Goal: Information Seeking & Learning: Check status

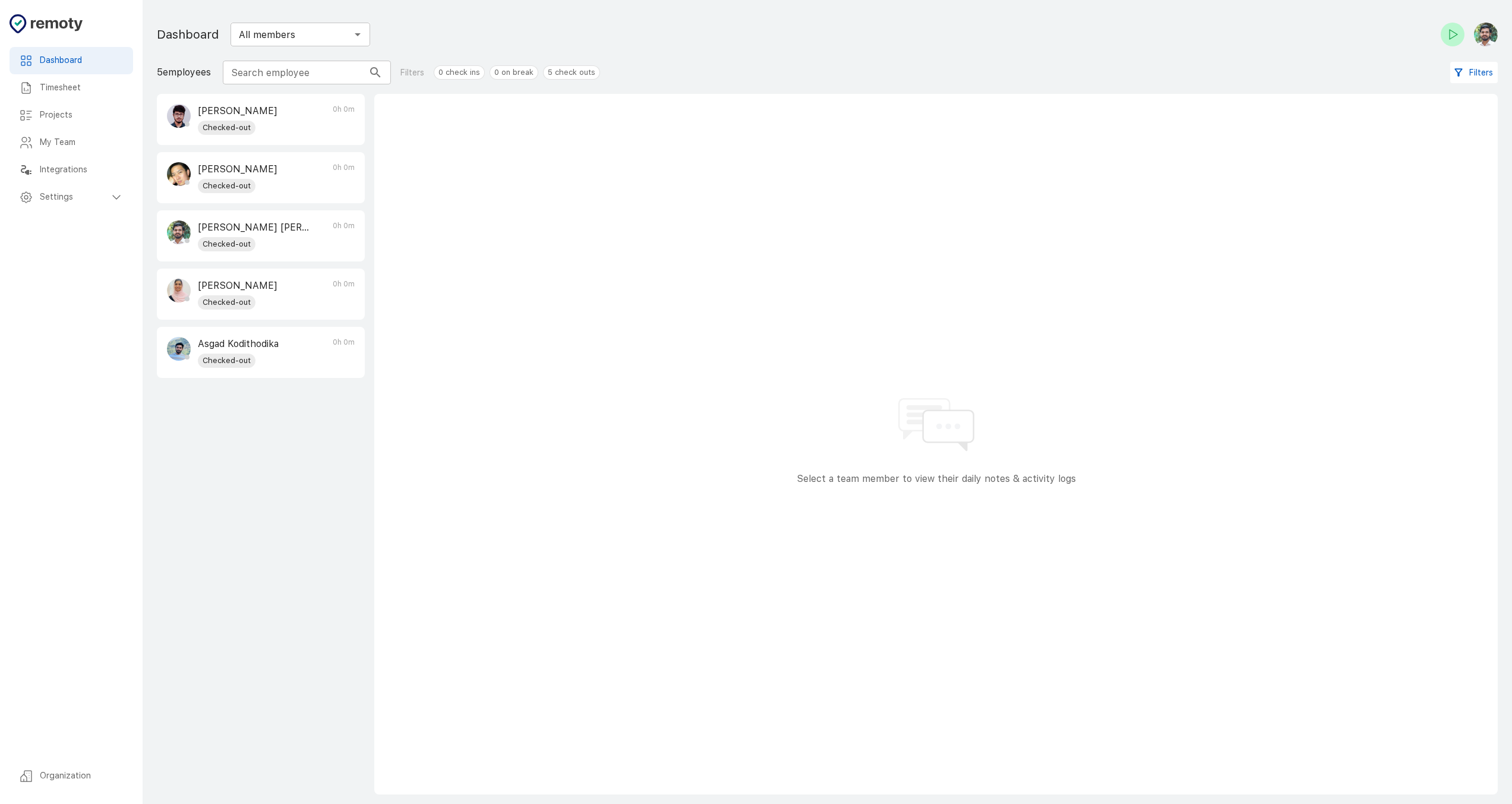
click at [107, 82] on div "Timesheet" at bounding box center [71, 88] width 124 height 27
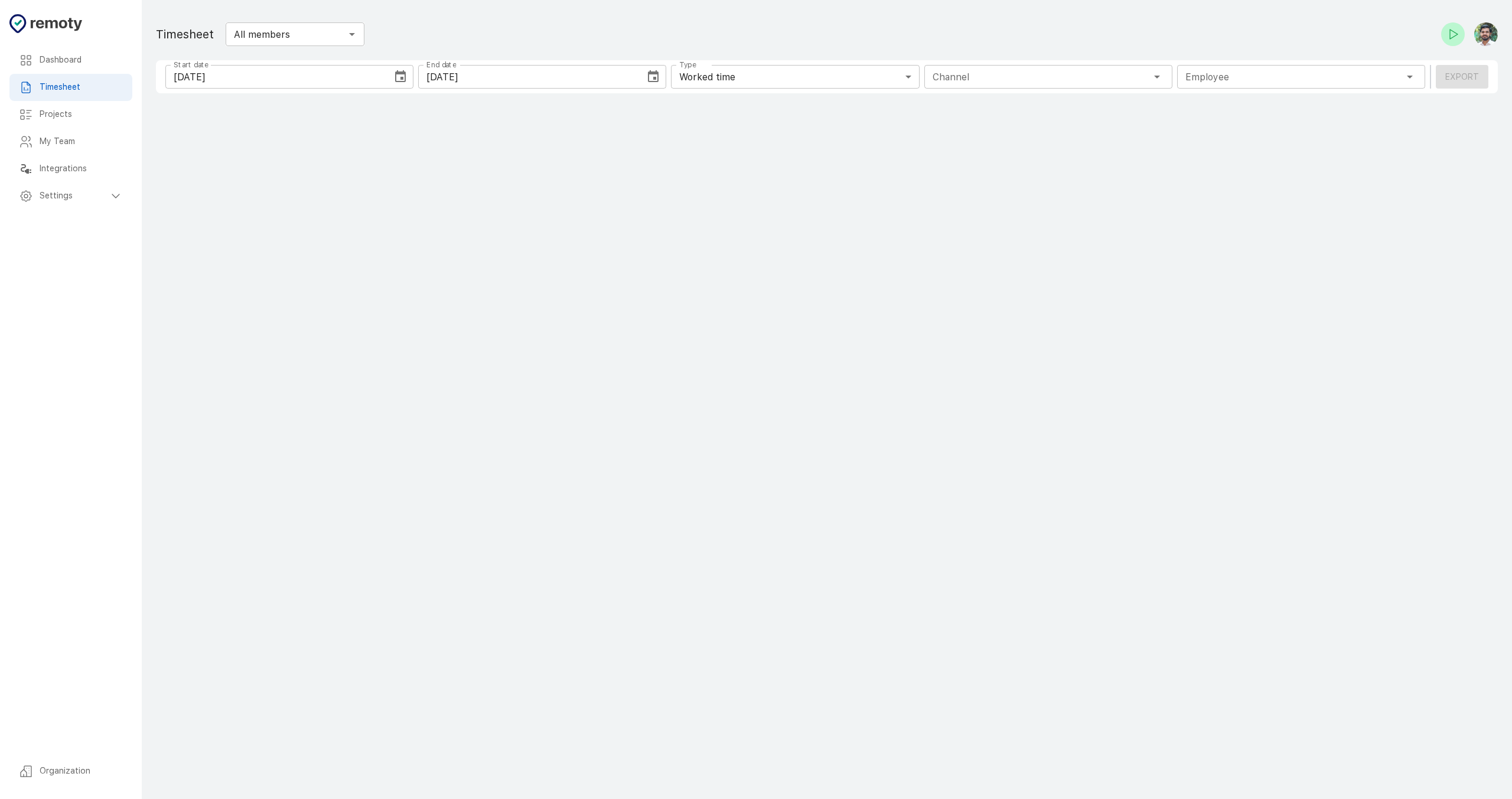
click at [404, 77] on icon "Choose date, selected date is Aug 25, 2025" at bounding box center [400, 76] width 11 height 11
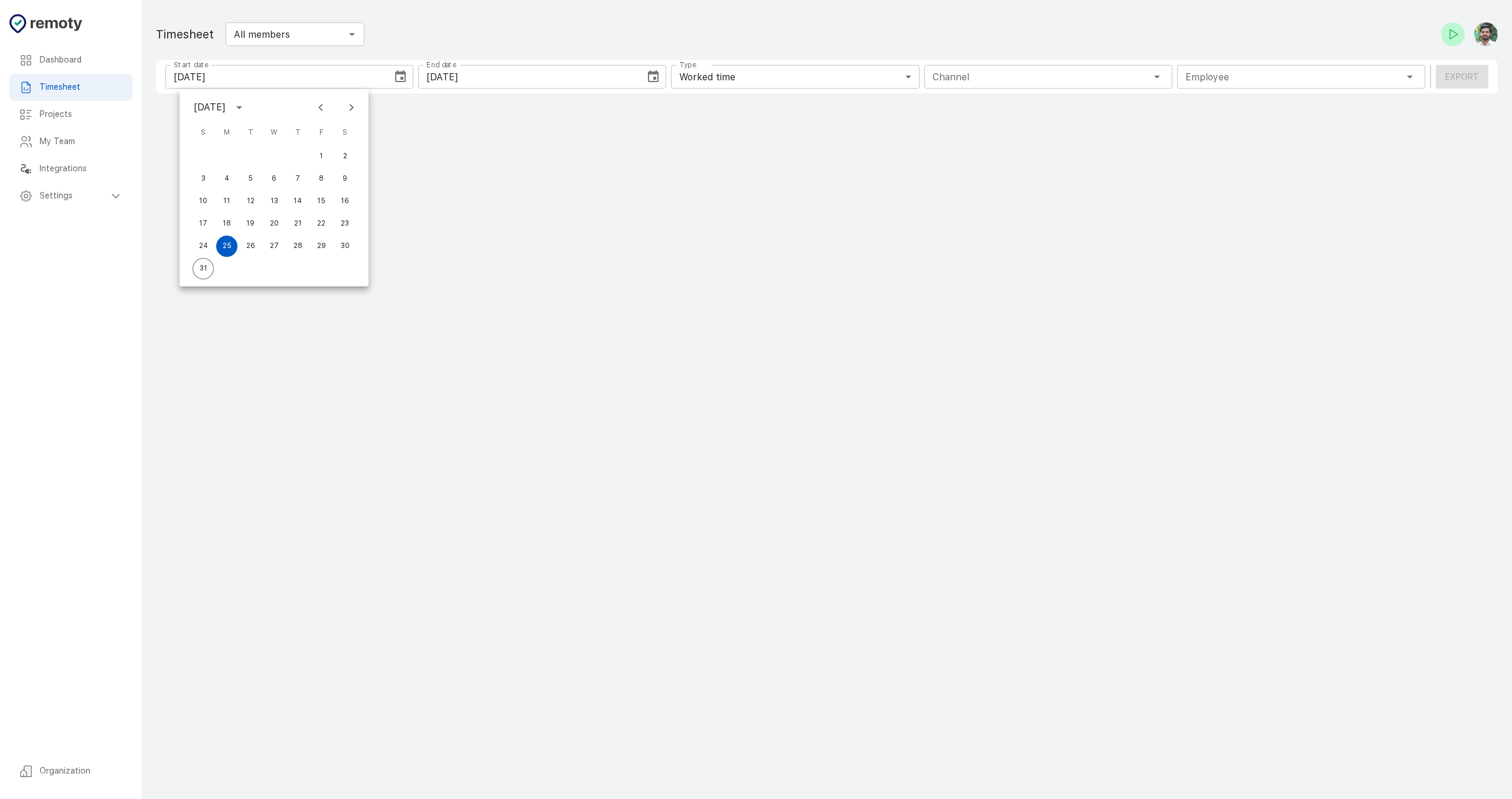
type input "1 Employee"
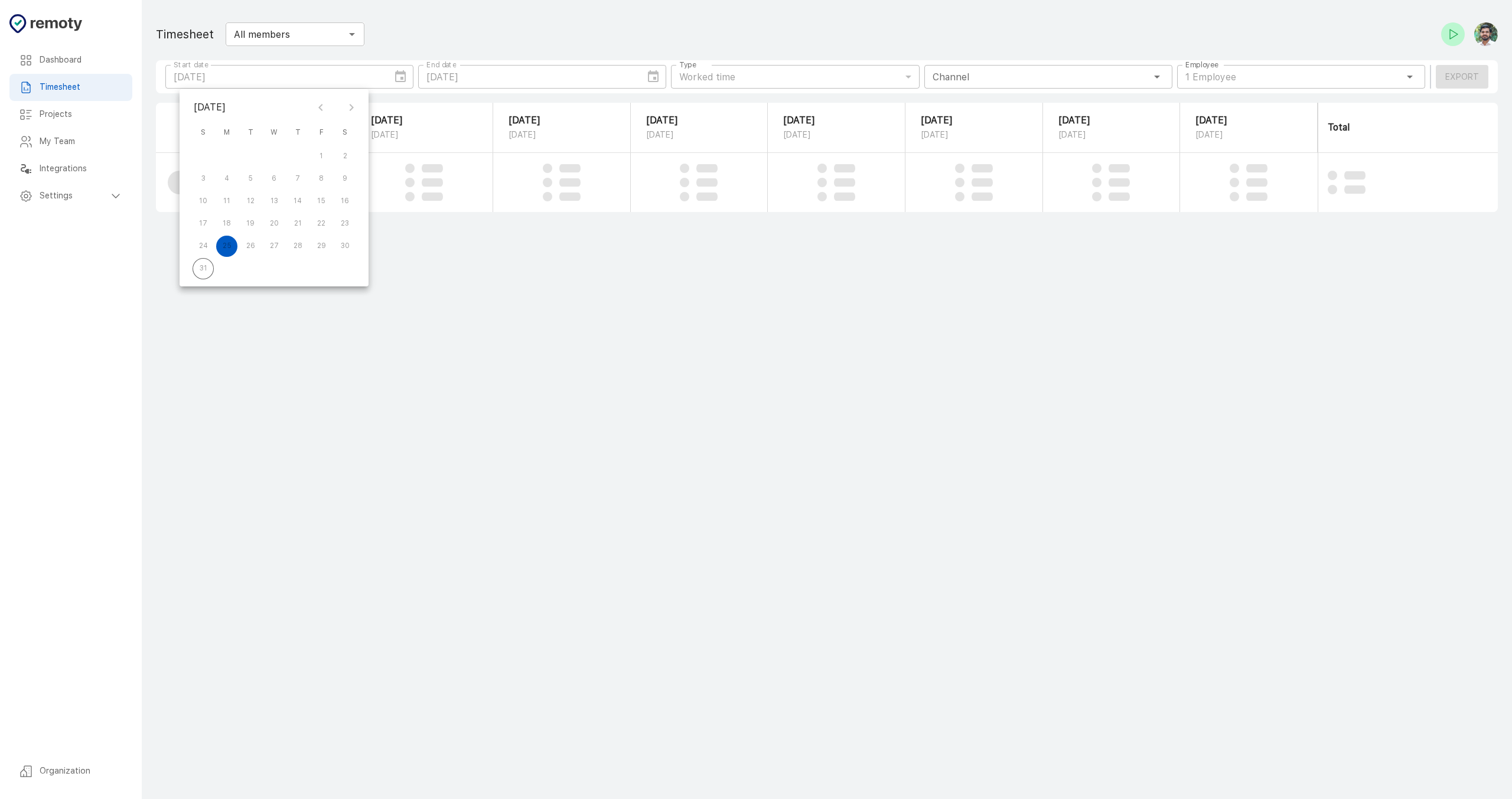
click at [469, 297] on main "Dashboard Timesheet Projects My Team Integrations Settings Organization Timeshe…" at bounding box center [827, 400] width 1371 height 799
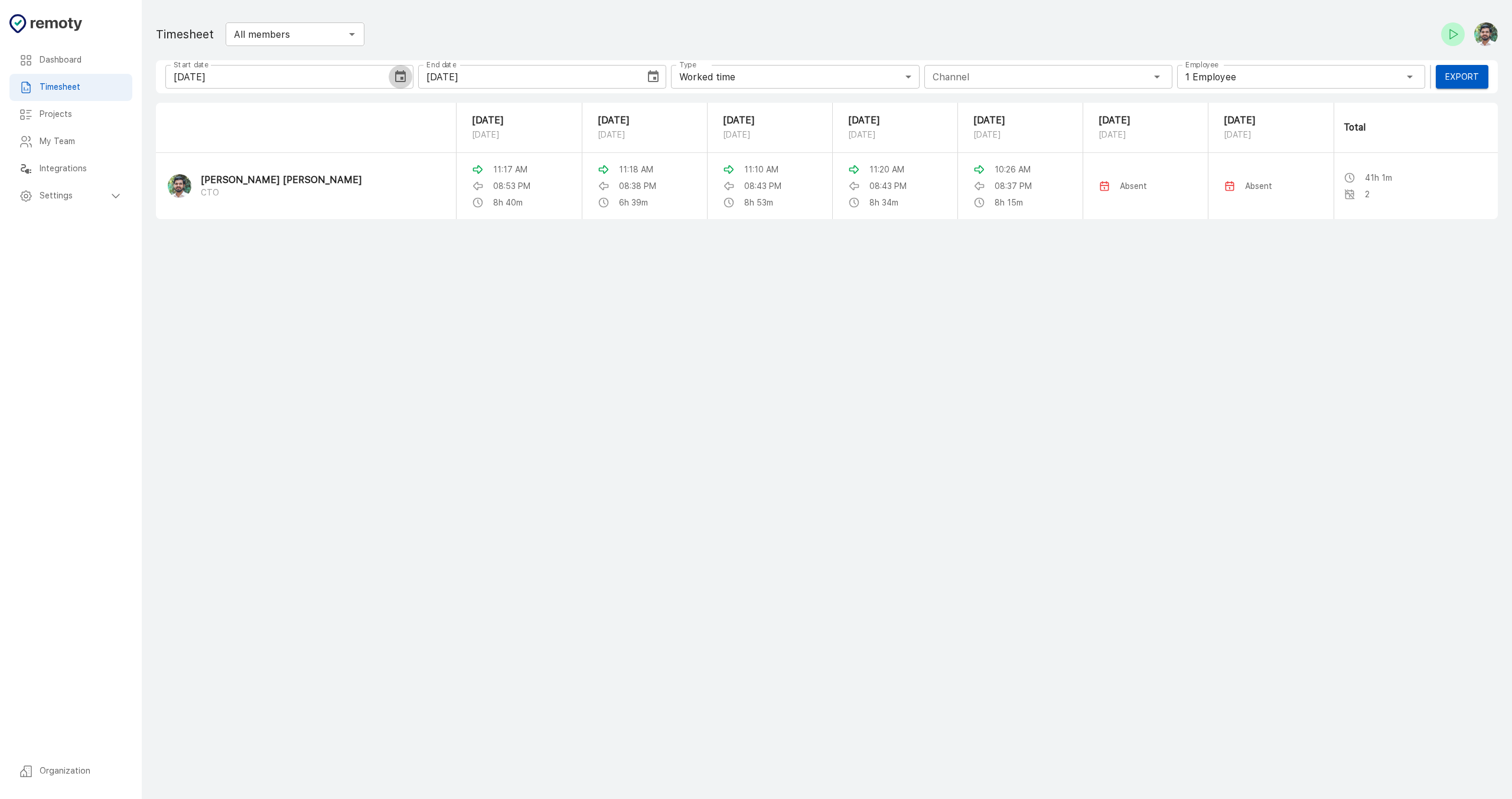
click at [400, 75] on icon "Choose date, selected date is Aug 25, 2025" at bounding box center [400, 76] width 14 height 14
click at [321, 157] on button "1" at bounding box center [321, 157] width 21 height 21
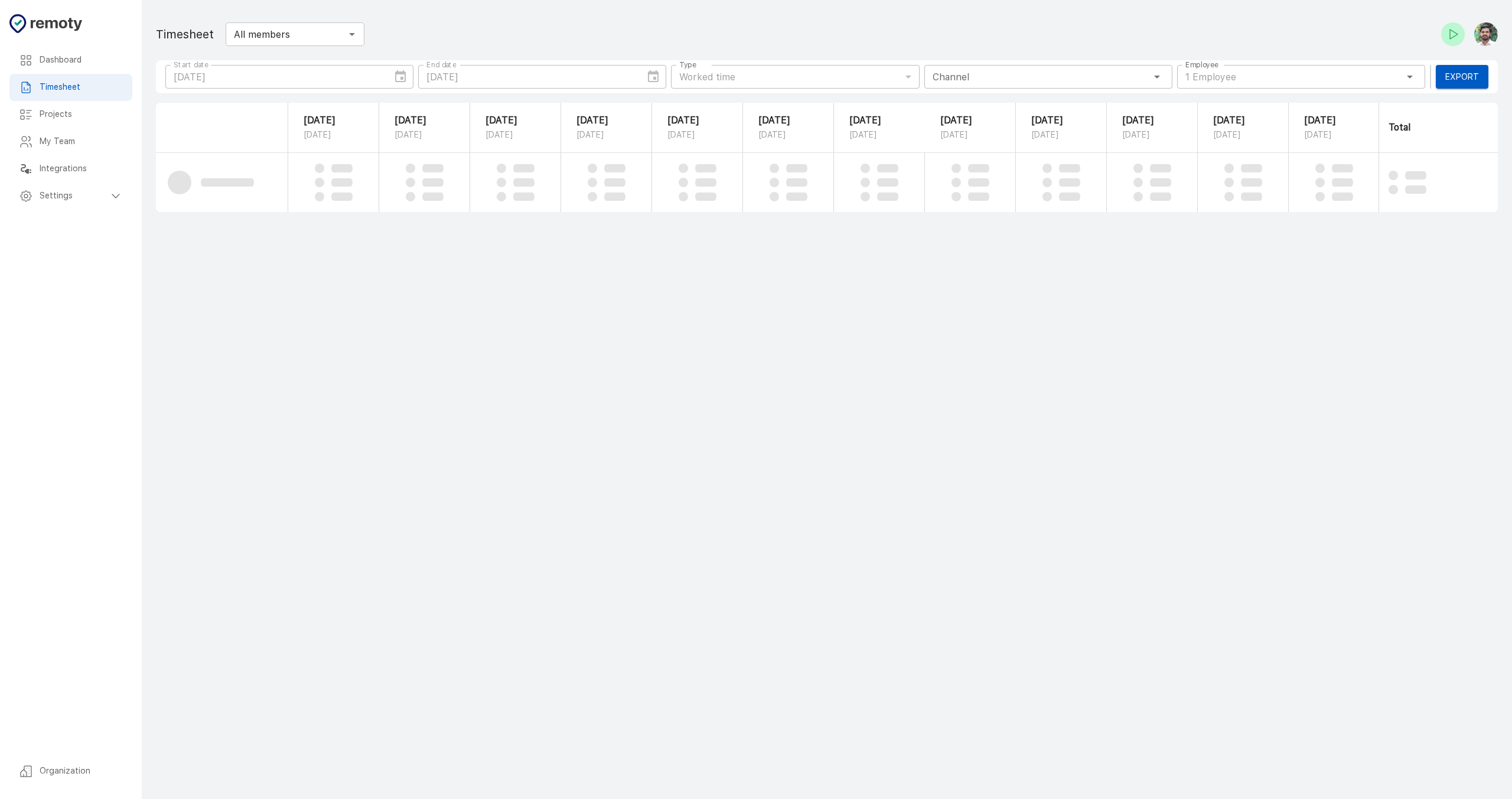
type input "08/01/2025"
click at [53, 202] on h6 "Settings" at bounding box center [74, 196] width 69 height 13
click at [76, 256] on h6 "Leaves" at bounding box center [85, 250] width 74 height 13
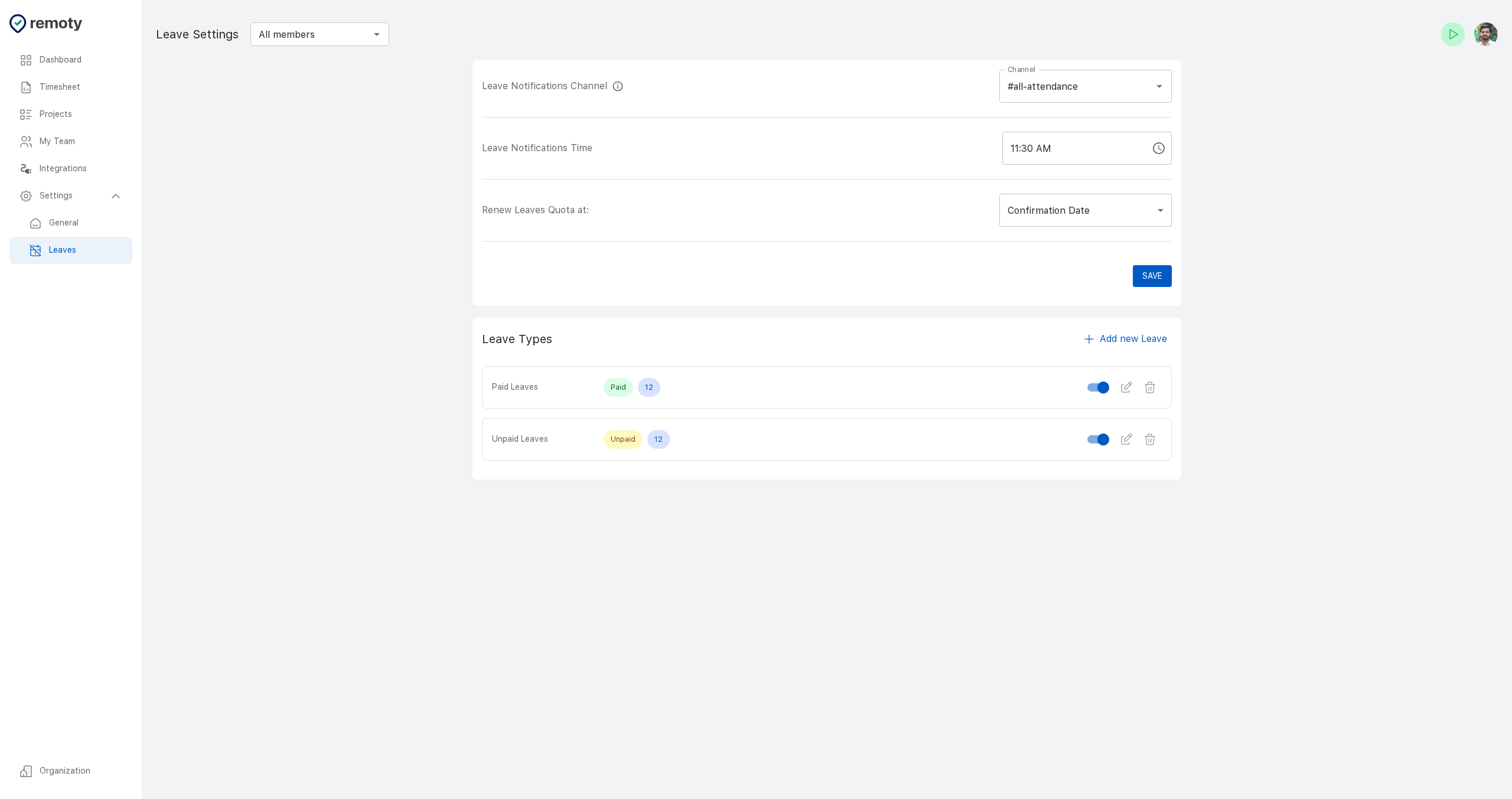
click at [314, 37] on input "All members" at bounding box center [310, 33] width 112 height 16
click at [265, 202] on main "Dashboard Timesheet Projects My Team Integrations Settings Organization Leave S…" at bounding box center [827, 400] width 1371 height 799
click at [73, 153] on div "My Team" at bounding box center [71, 141] width 123 height 27
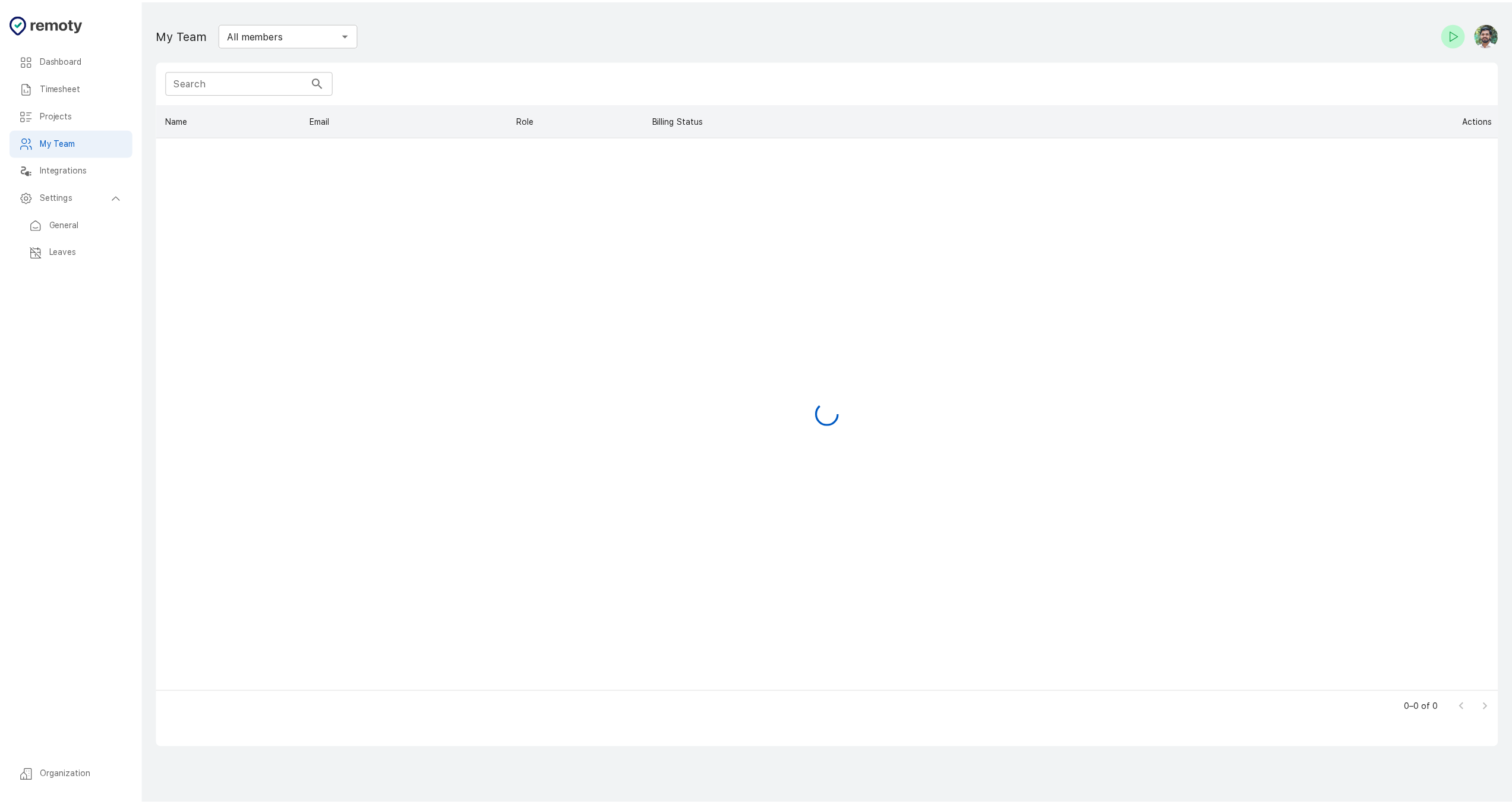
scroll to position [580, 1341]
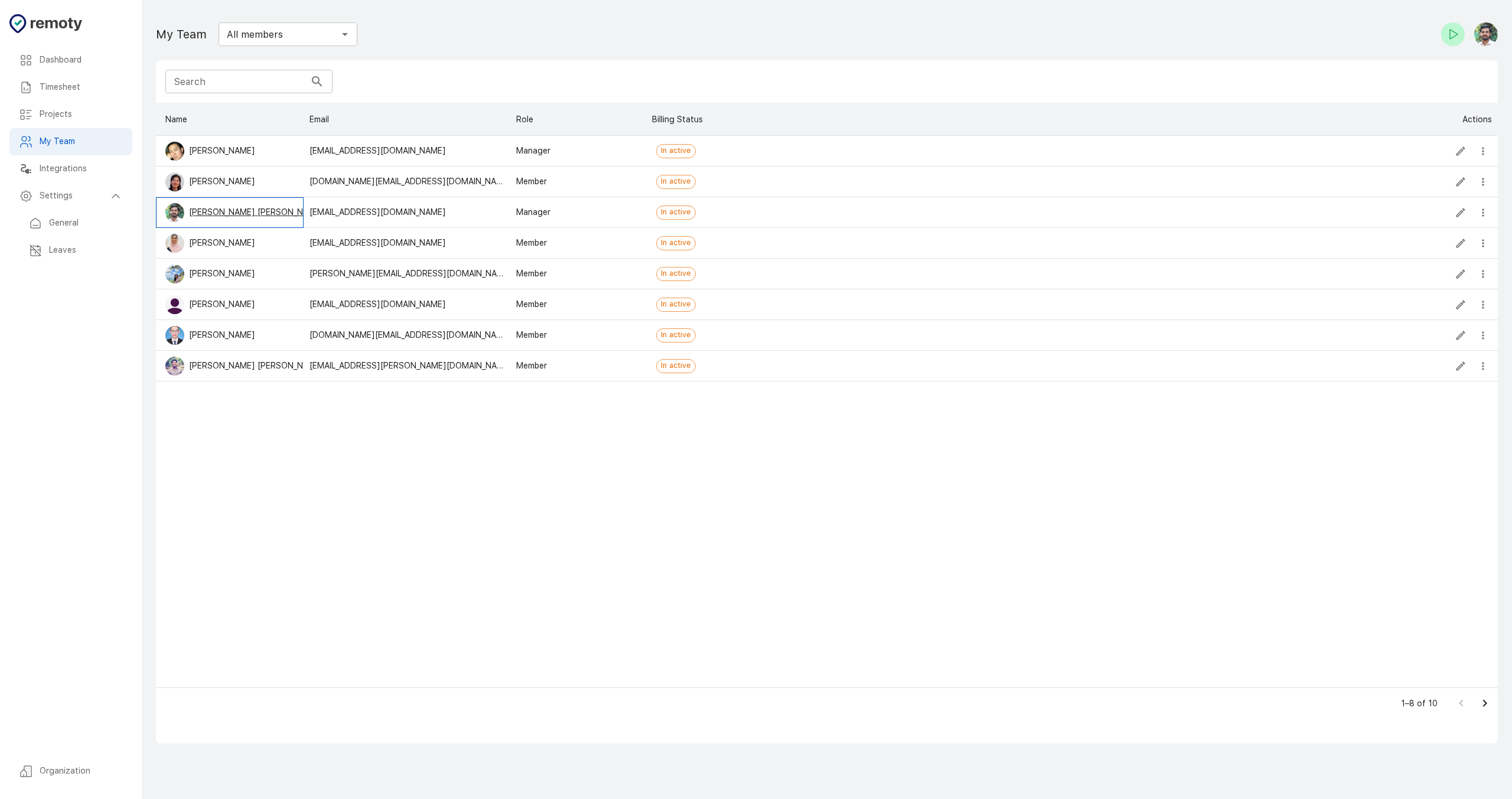
click at [229, 209] on p "[PERSON_NAME] [PERSON_NAME]" at bounding box center [256, 212] width 135 height 12
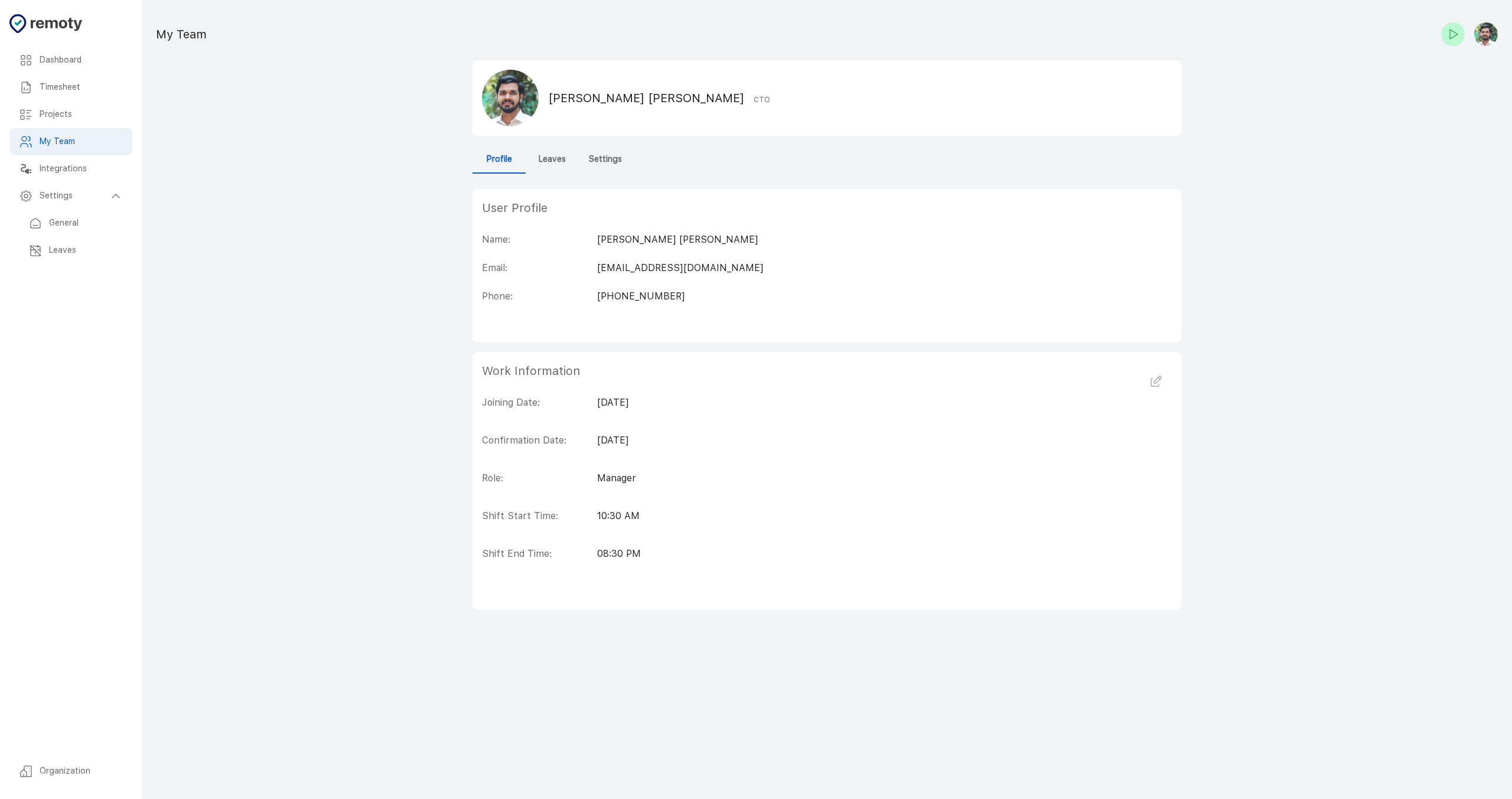
click at [561, 163] on h6 "Leaves" at bounding box center [552, 160] width 27 height 13
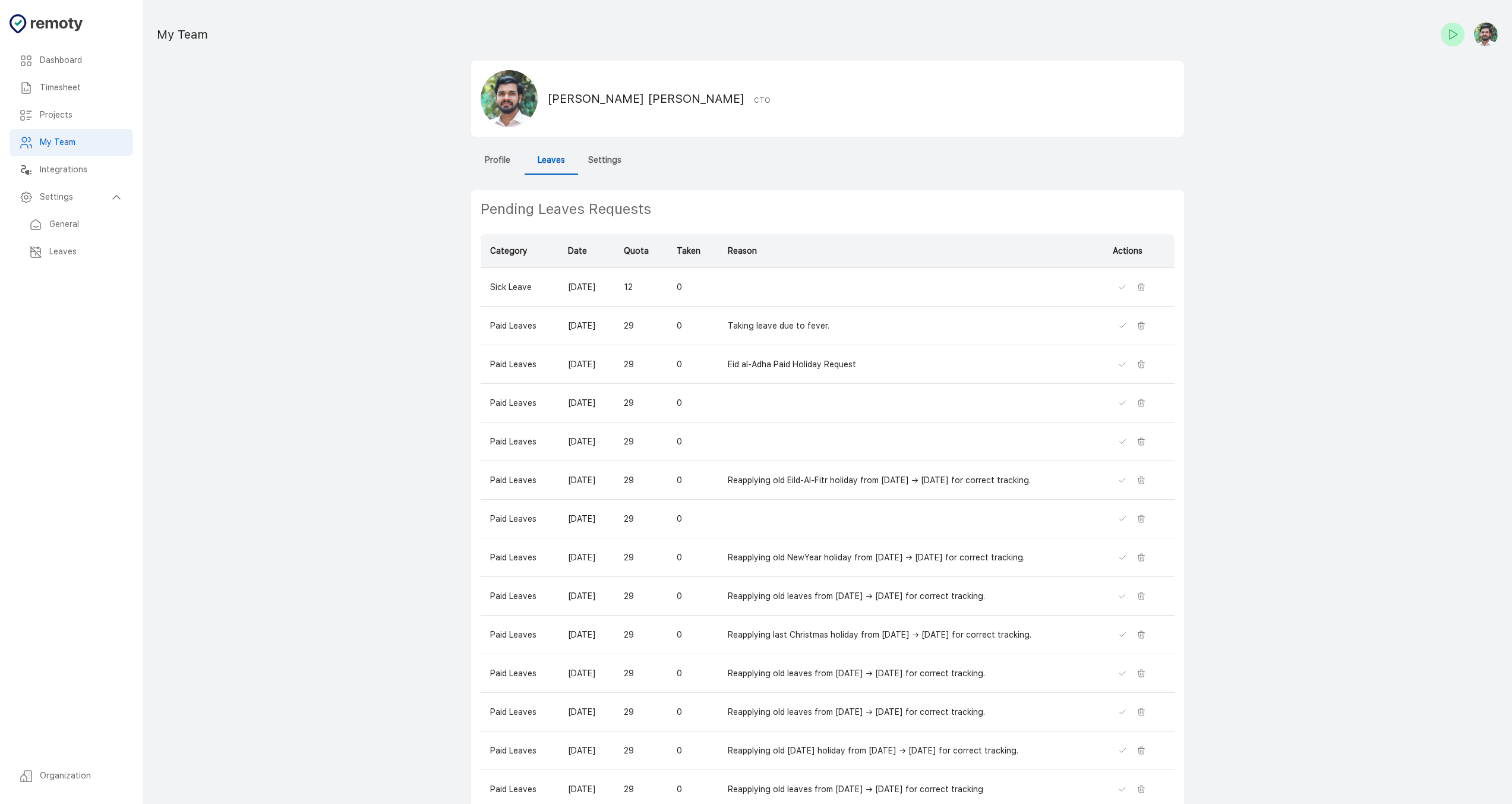
click at [691, 285] on td "0" at bounding box center [692, 288] width 51 height 38
click at [523, 290] on th "Sick Leave" at bounding box center [519, 288] width 78 height 38
click at [602, 286] on td "[DATE]" at bounding box center [586, 288] width 56 height 38
click at [643, 289] on td "12" at bounding box center [640, 288] width 52 height 38
click at [515, 295] on th "Sick Leave" at bounding box center [519, 288] width 78 height 38
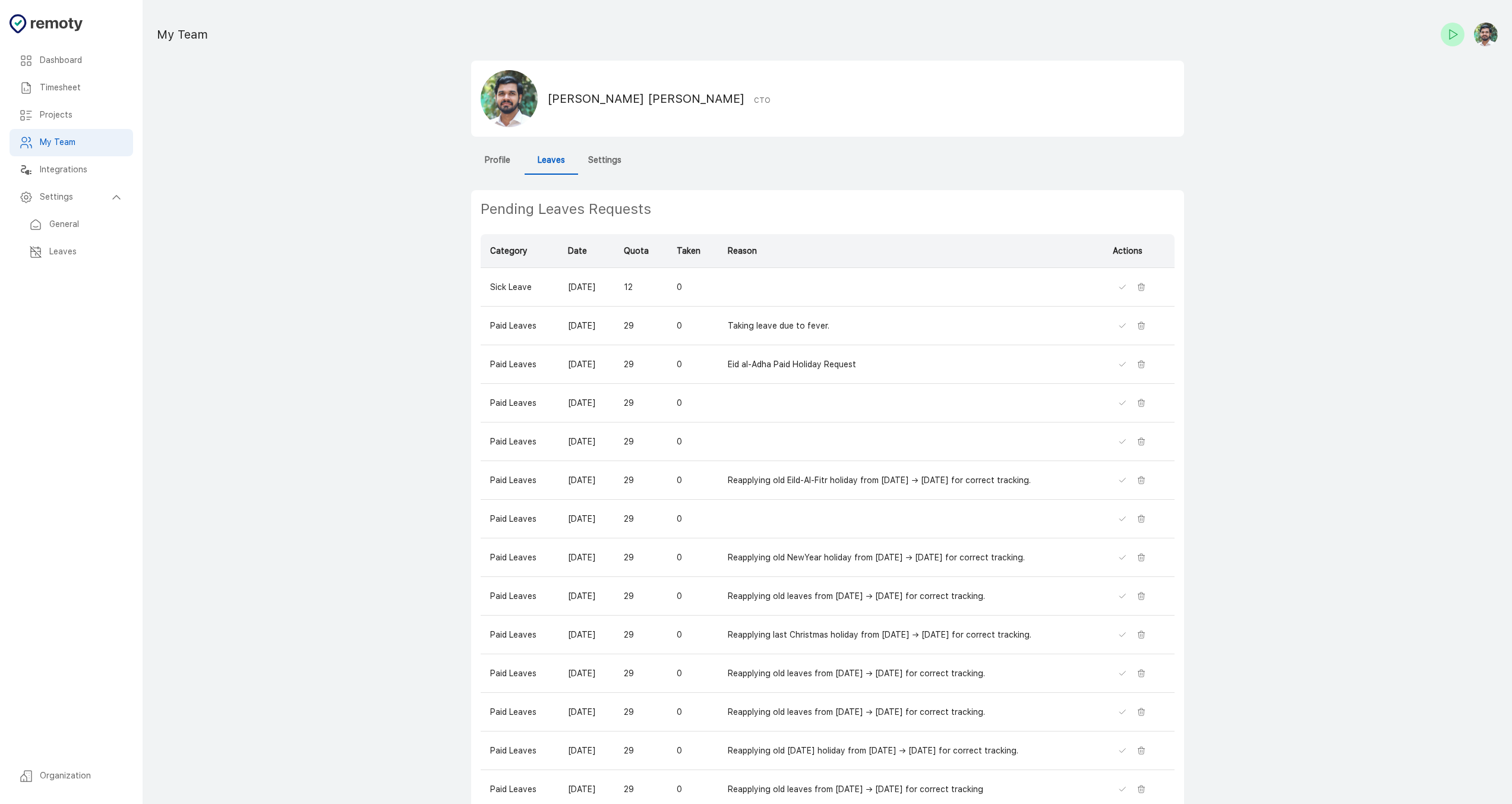
click at [590, 292] on td "[DATE]" at bounding box center [586, 288] width 56 height 38
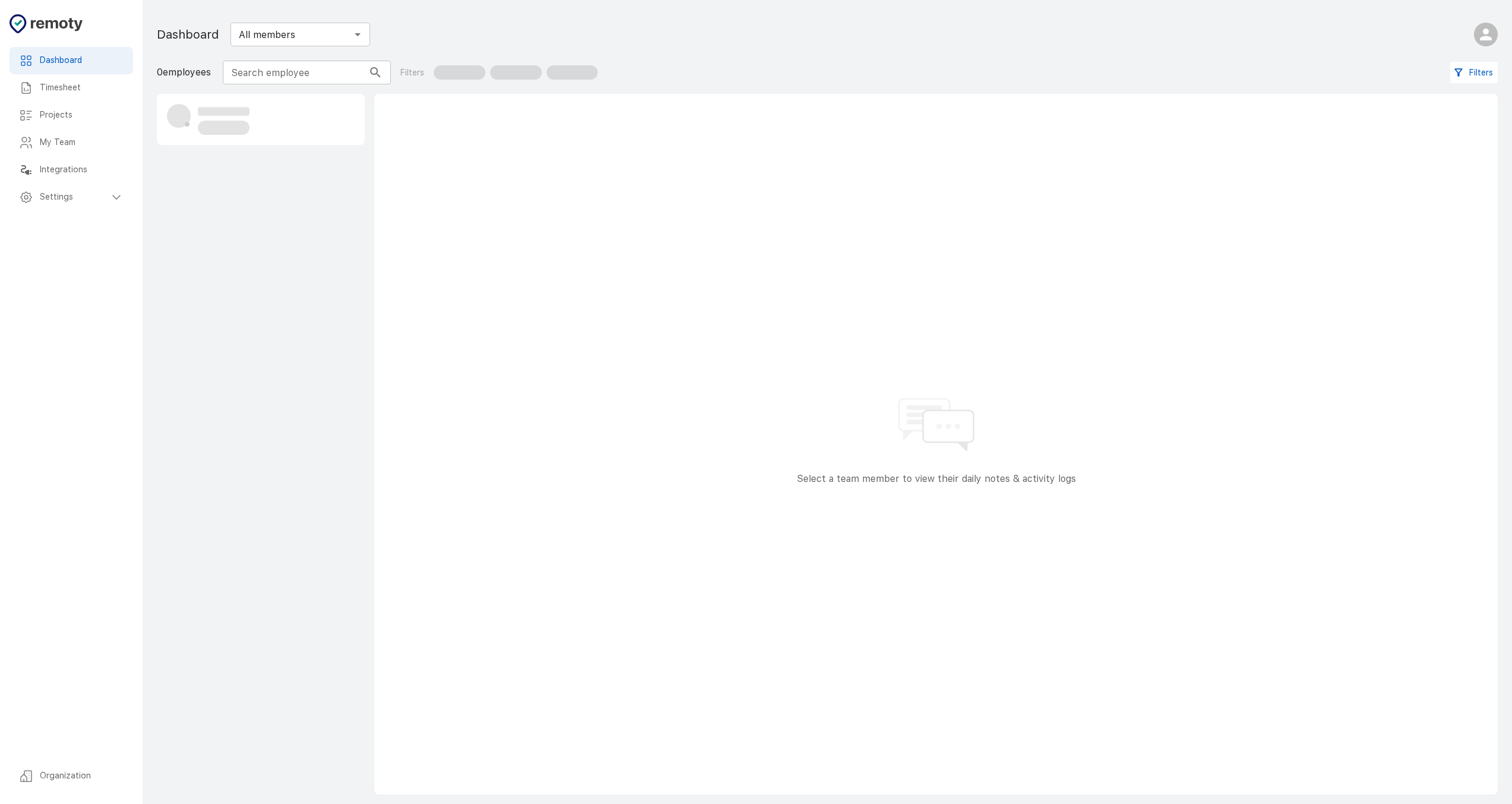
click at [52, 85] on h6 "Timesheet" at bounding box center [81, 88] width 84 height 13
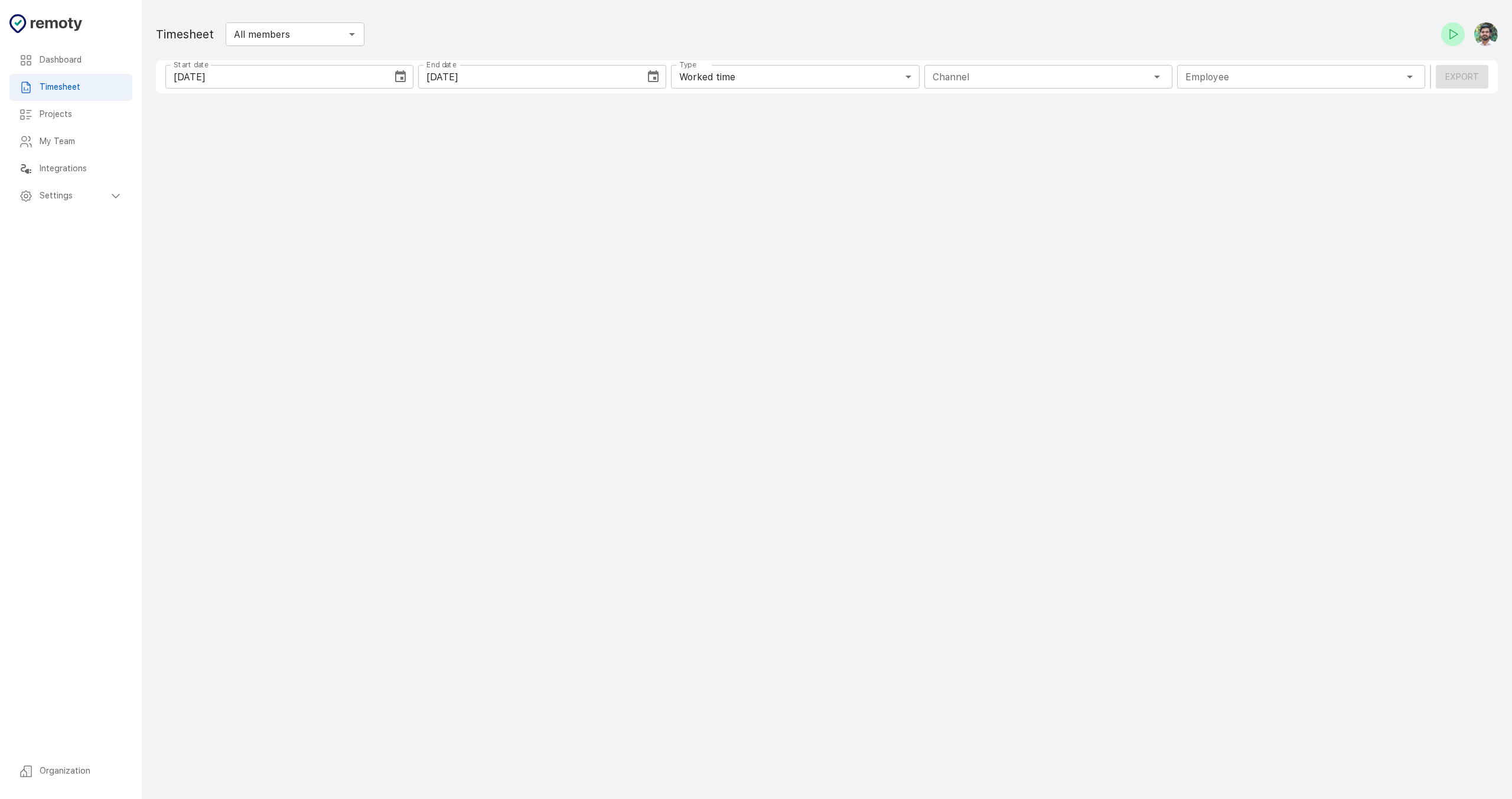
type input "1 Employee"
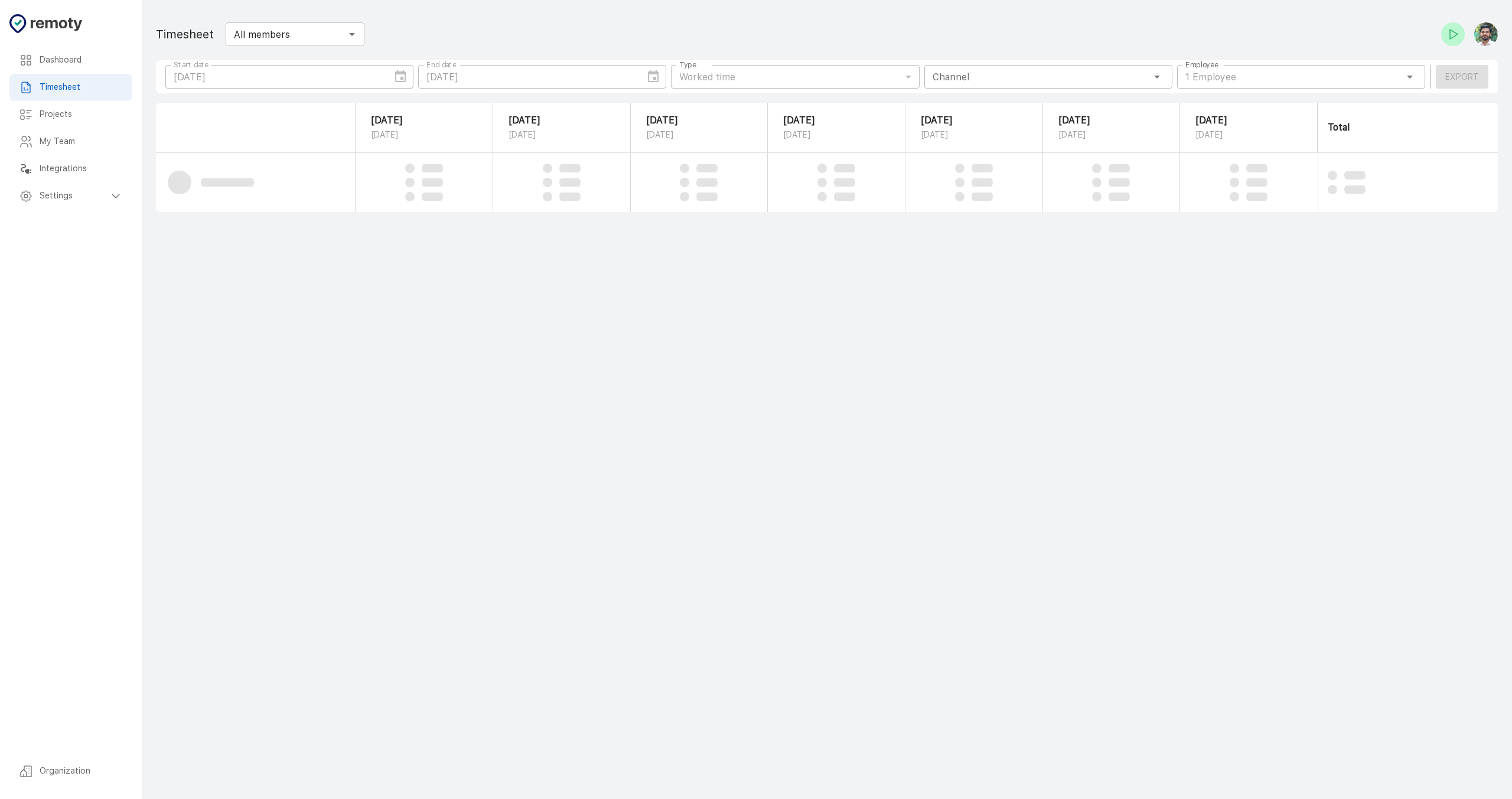
click at [54, 119] on h6 "Projects" at bounding box center [80, 115] width 83 height 13
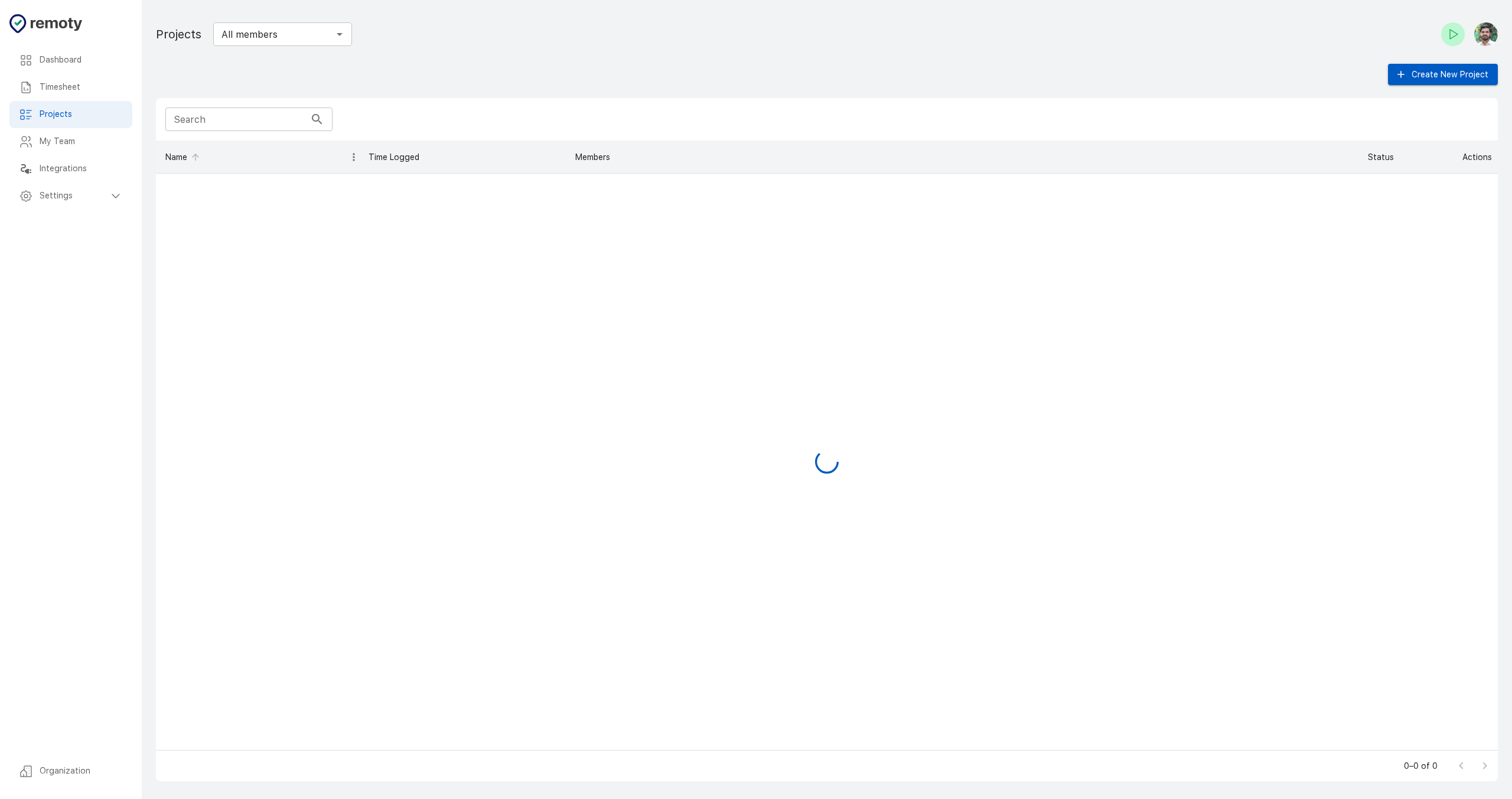
scroll to position [600, 1333]
click at [83, 84] on h6 "Timesheet" at bounding box center [80, 88] width 83 height 13
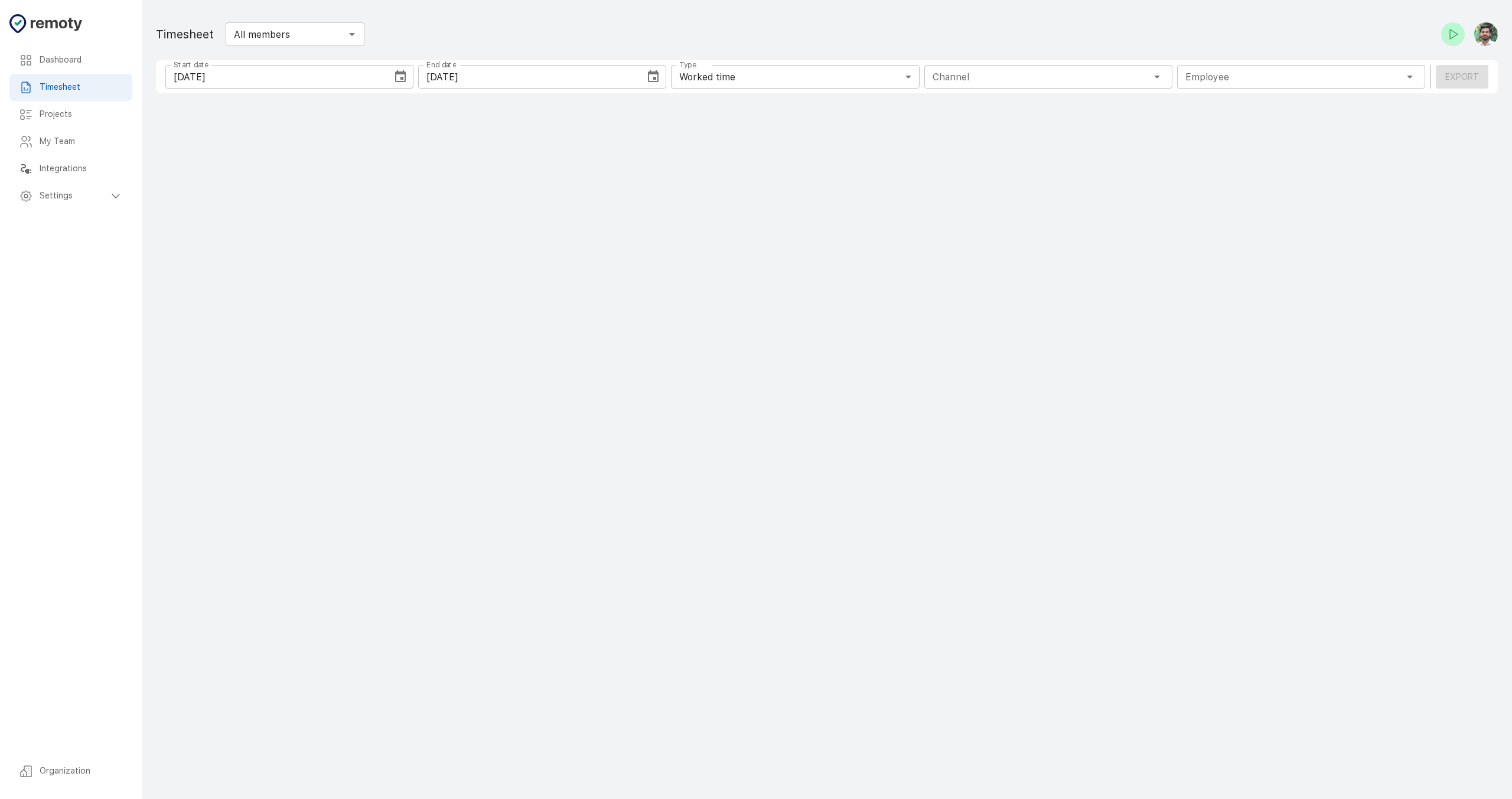
type input "1 Employee"
click at [73, 67] on h6 "Dashboard" at bounding box center [80, 60] width 83 height 13
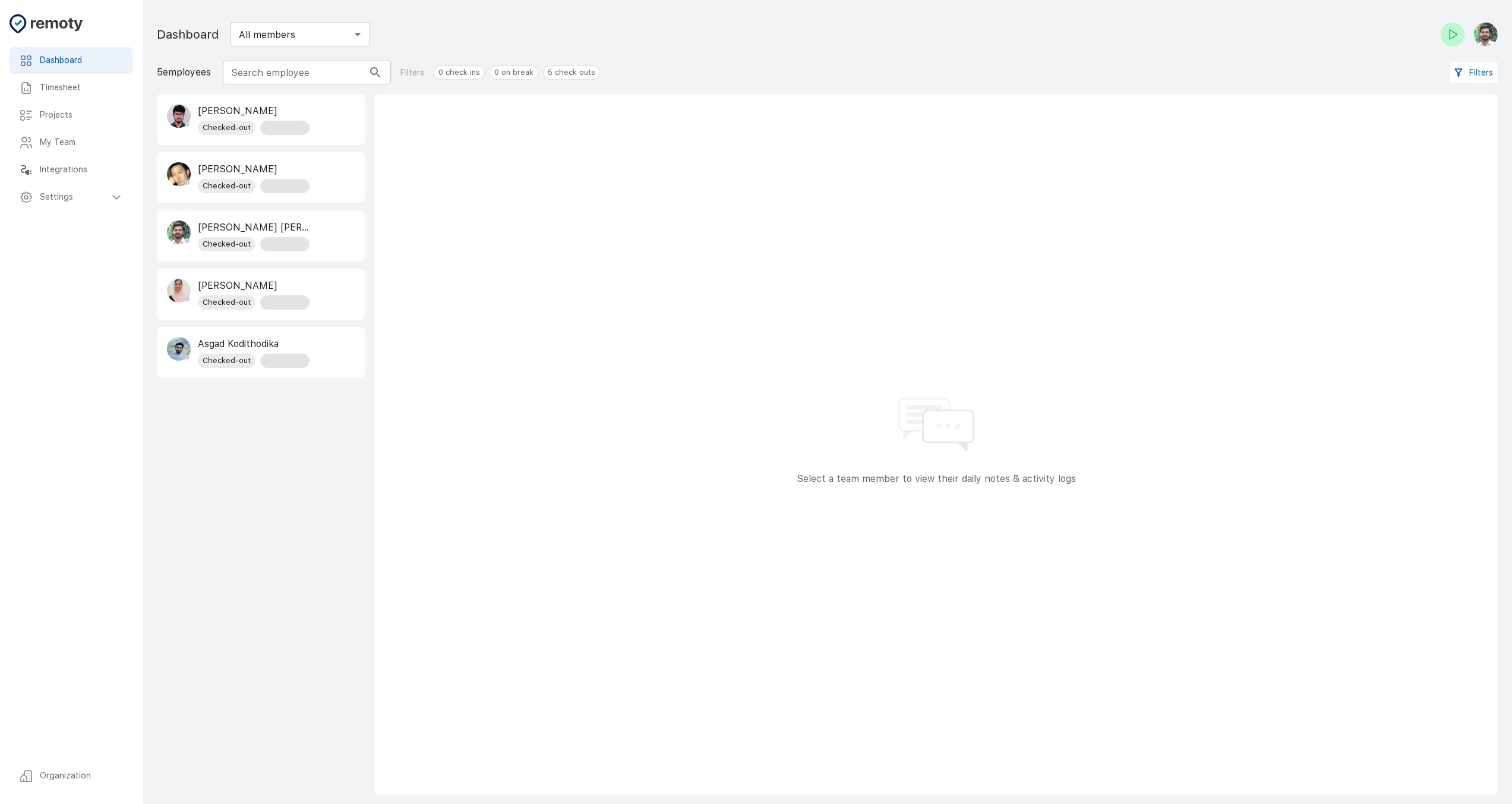
click at [47, 125] on div "Projects" at bounding box center [71, 115] width 124 height 27
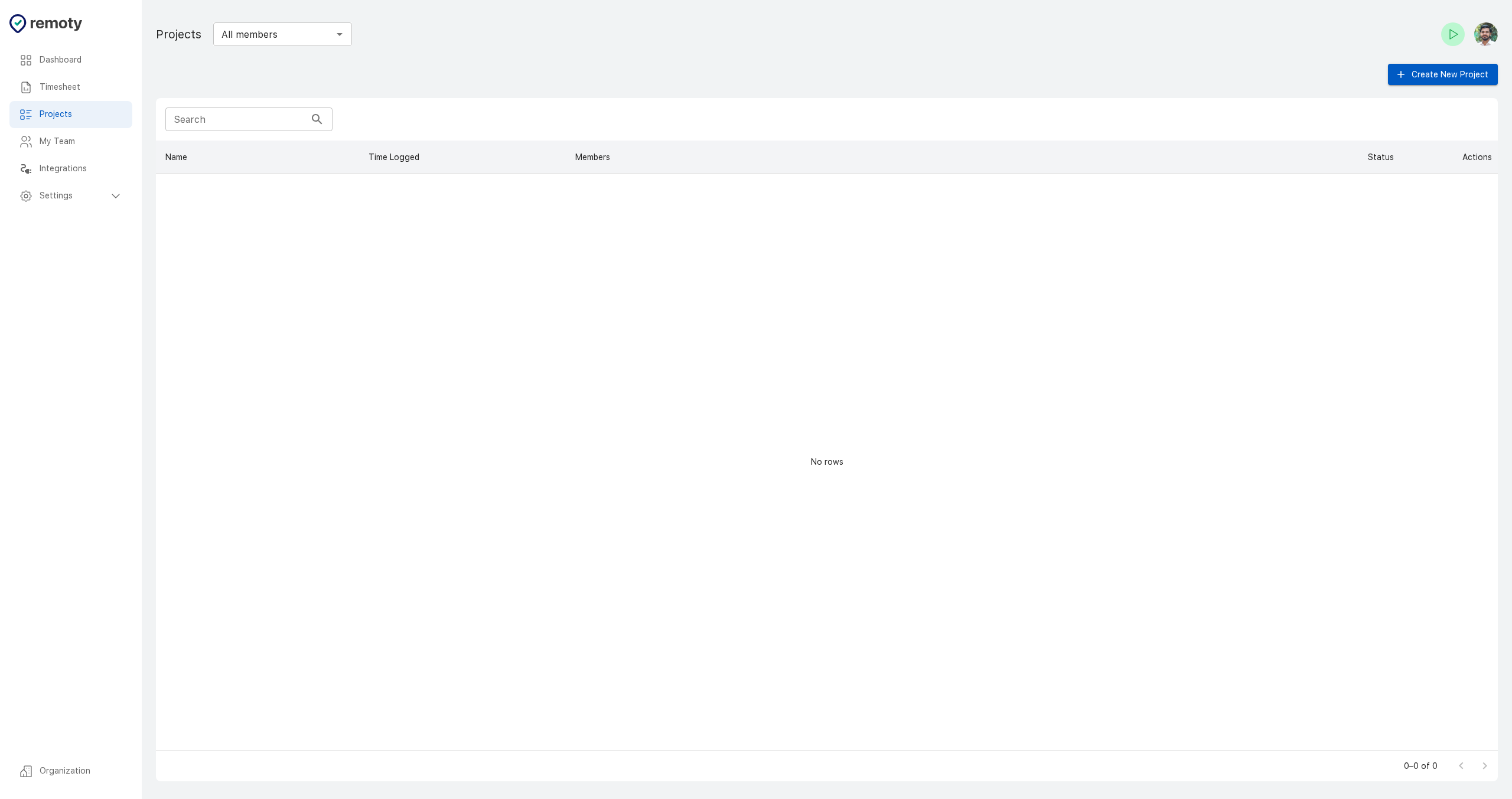
scroll to position [600, 1333]
click at [63, 156] on div "My Team" at bounding box center [71, 141] width 123 height 27
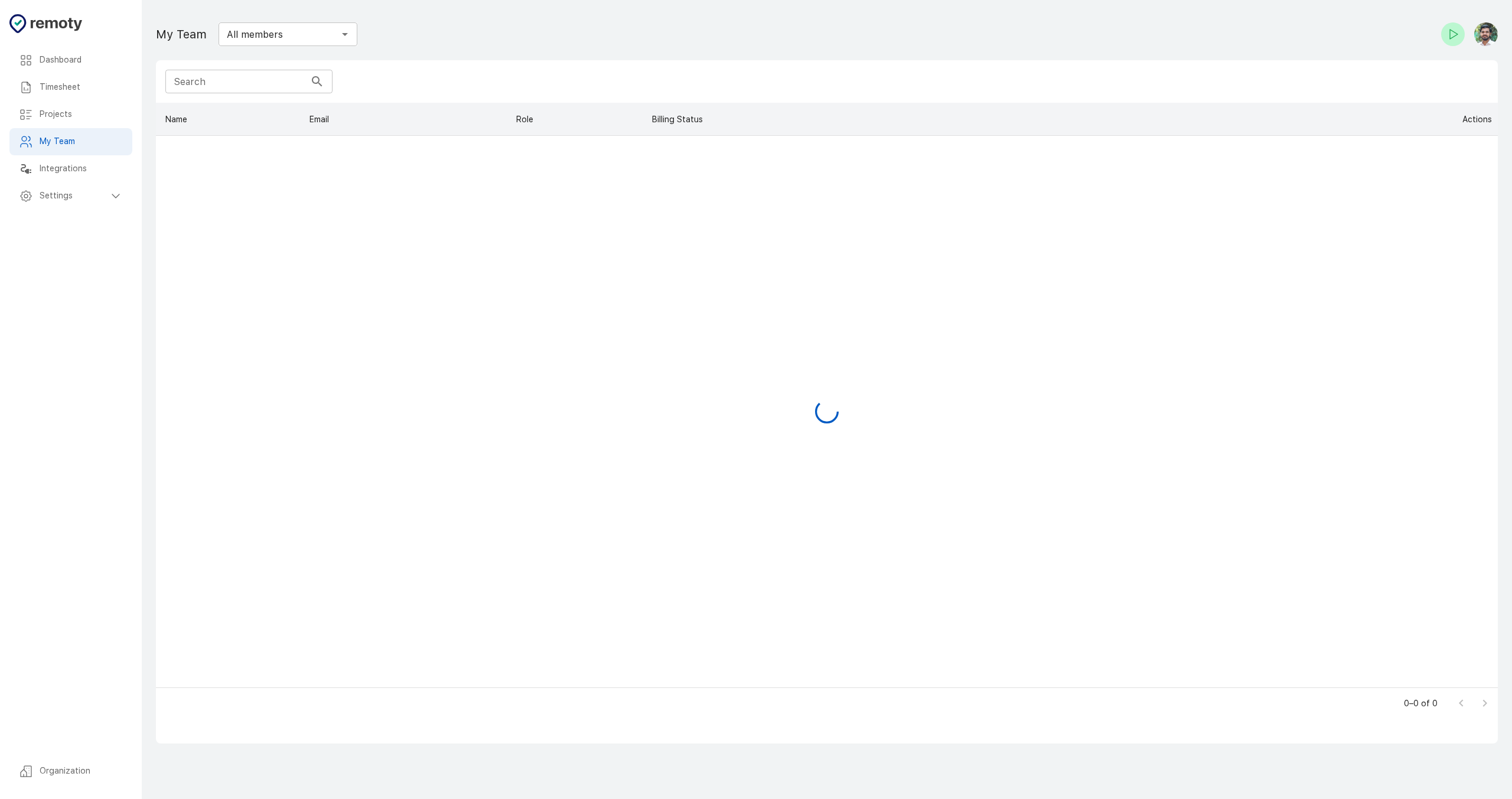
scroll to position [576, 1333]
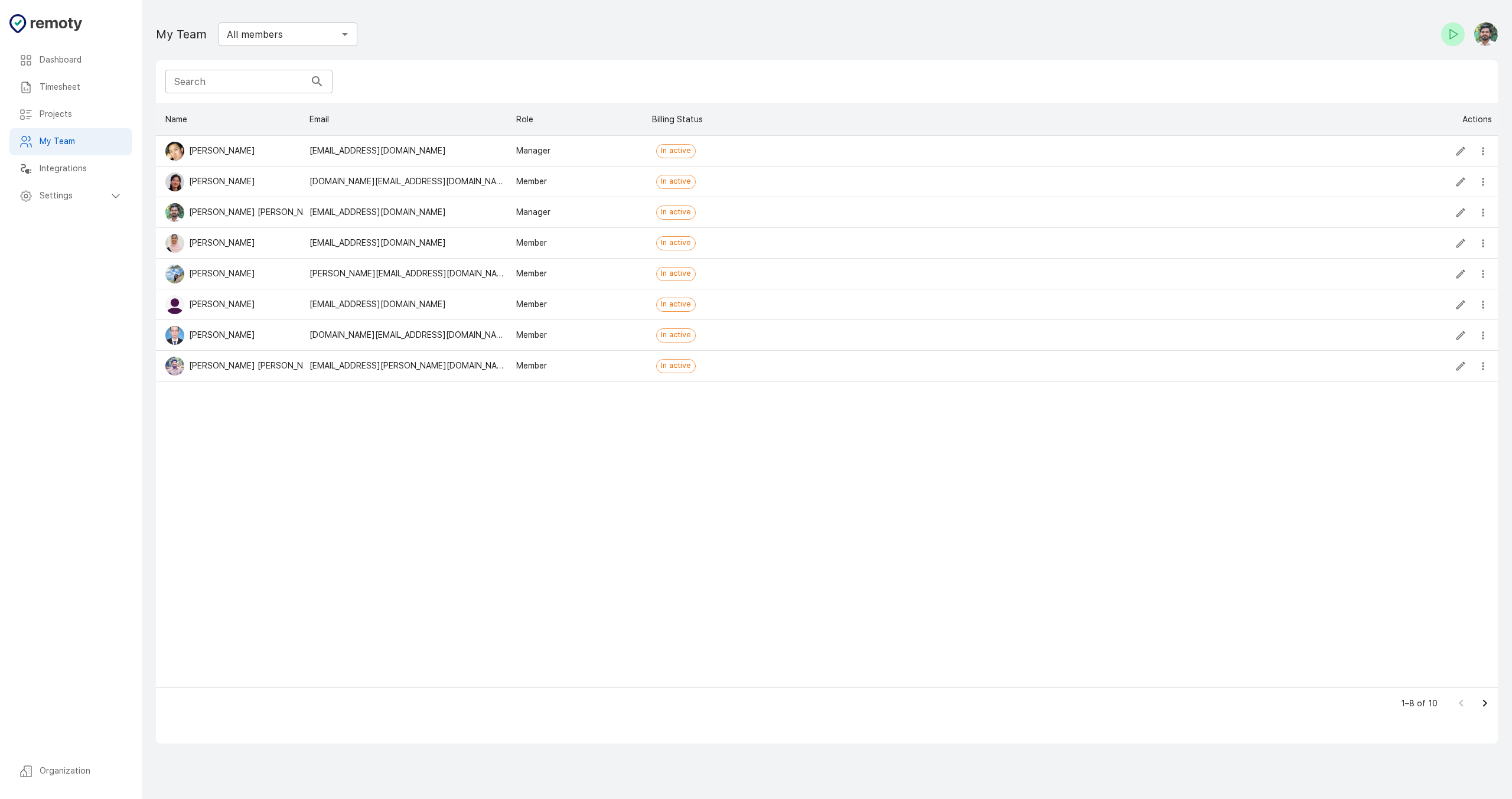
click at [75, 76] on div "Timesheet" at bounding box center [71, 87] width 123 height 27
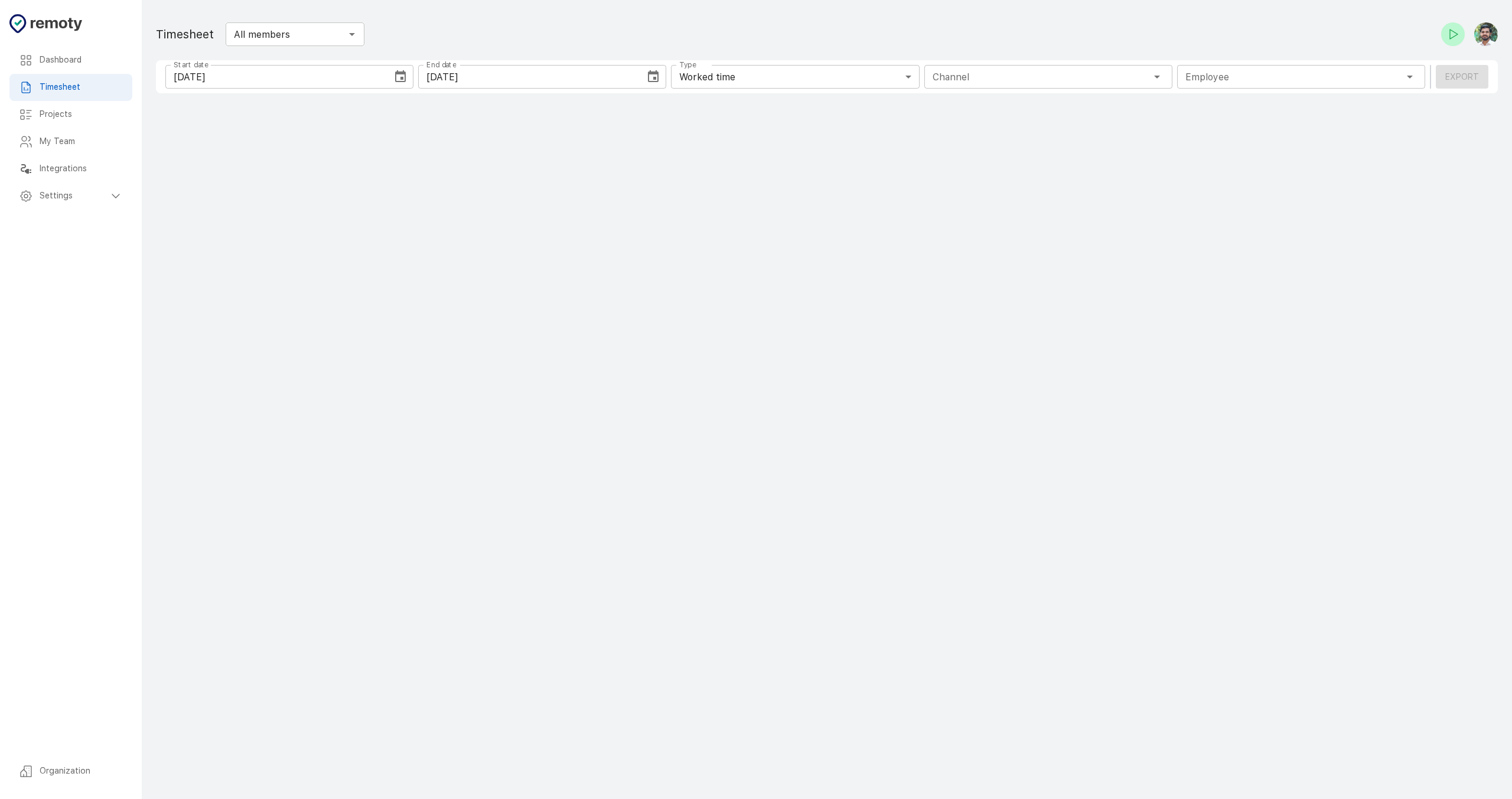
type input "1 Employee"
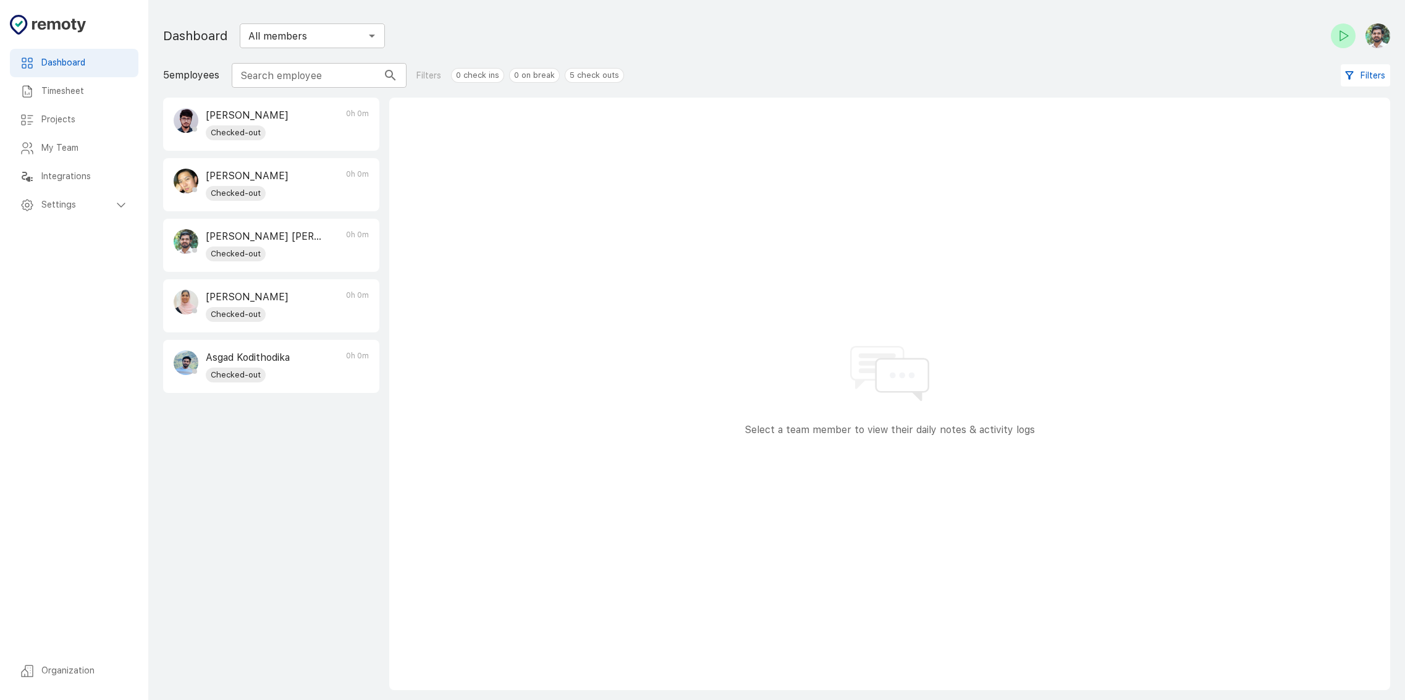
drag, startPoint x: 84, startPoint y: 90, endPoint x: 143, endPoint y: 104, distance: 60.5
click at [85, 90] on h6 "Timesheet" at bounding box center [84, 92] width 87 height 14
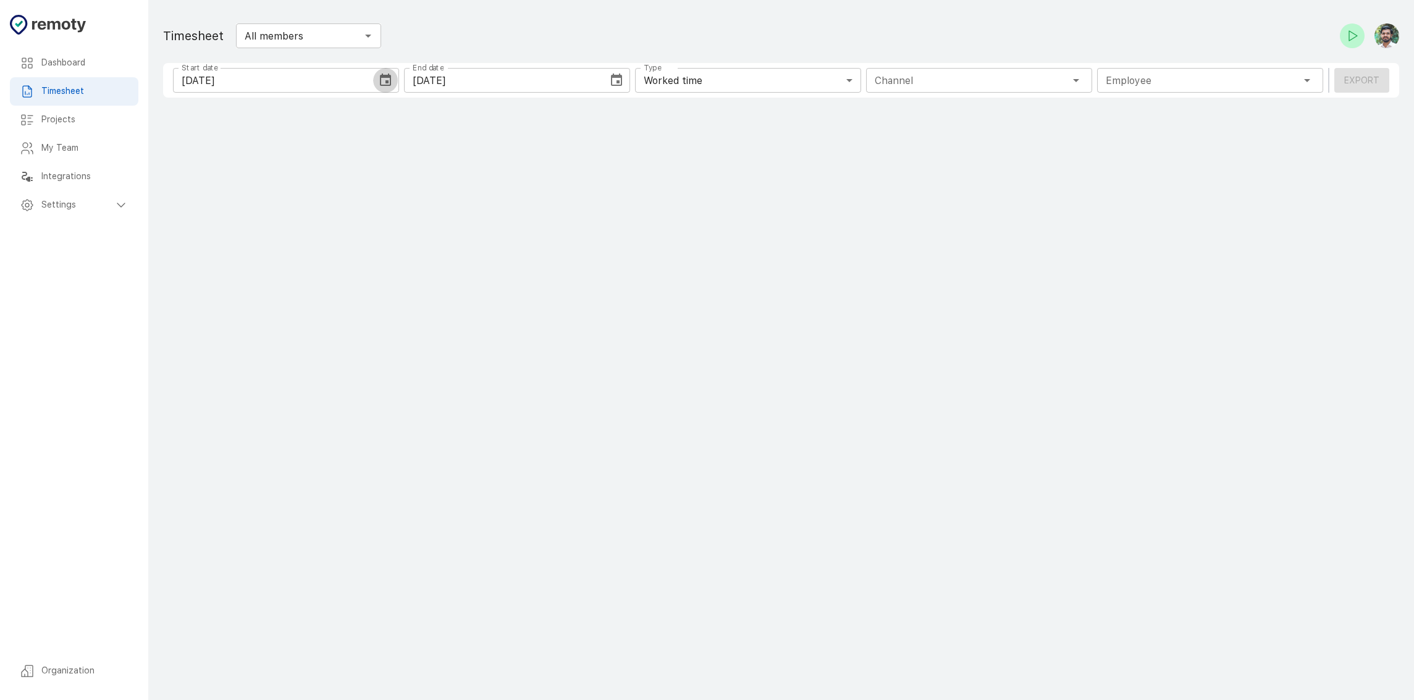
click at [383, 82] on icon "Choose date, selected date is Aug 25, 2025" at bounding box center [385, 80] width 15 height 15
type input "1 Employee"
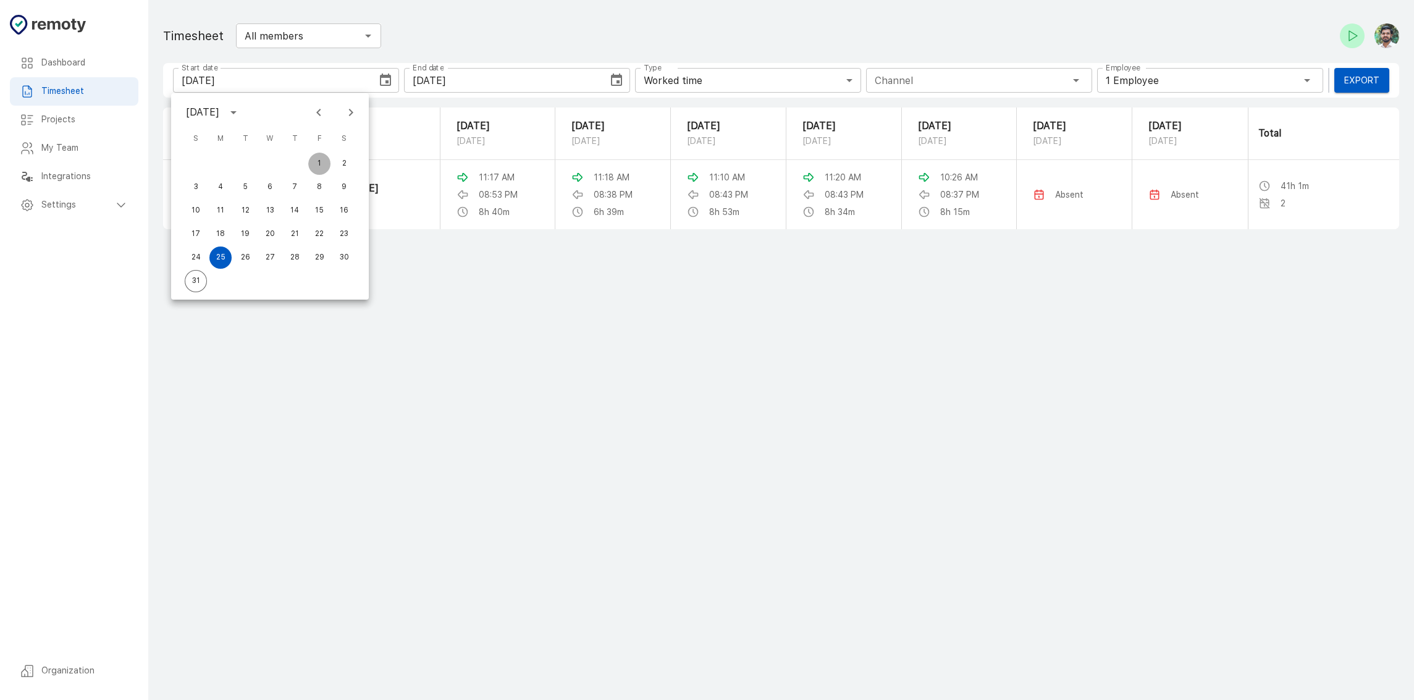
click at [316, 155] on button "1" at bounding box center [319, 164] width 22 height 22
type input "08/01/2025"
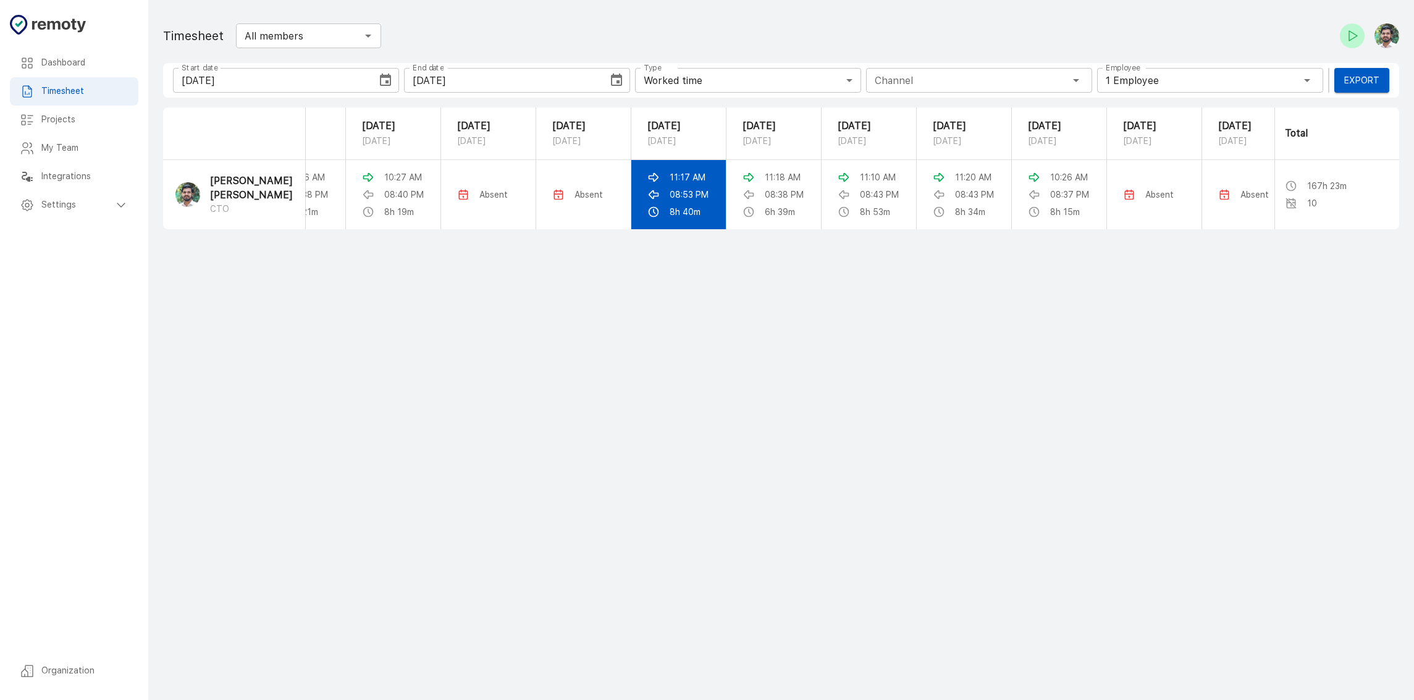
scroll to position [0, 1986]
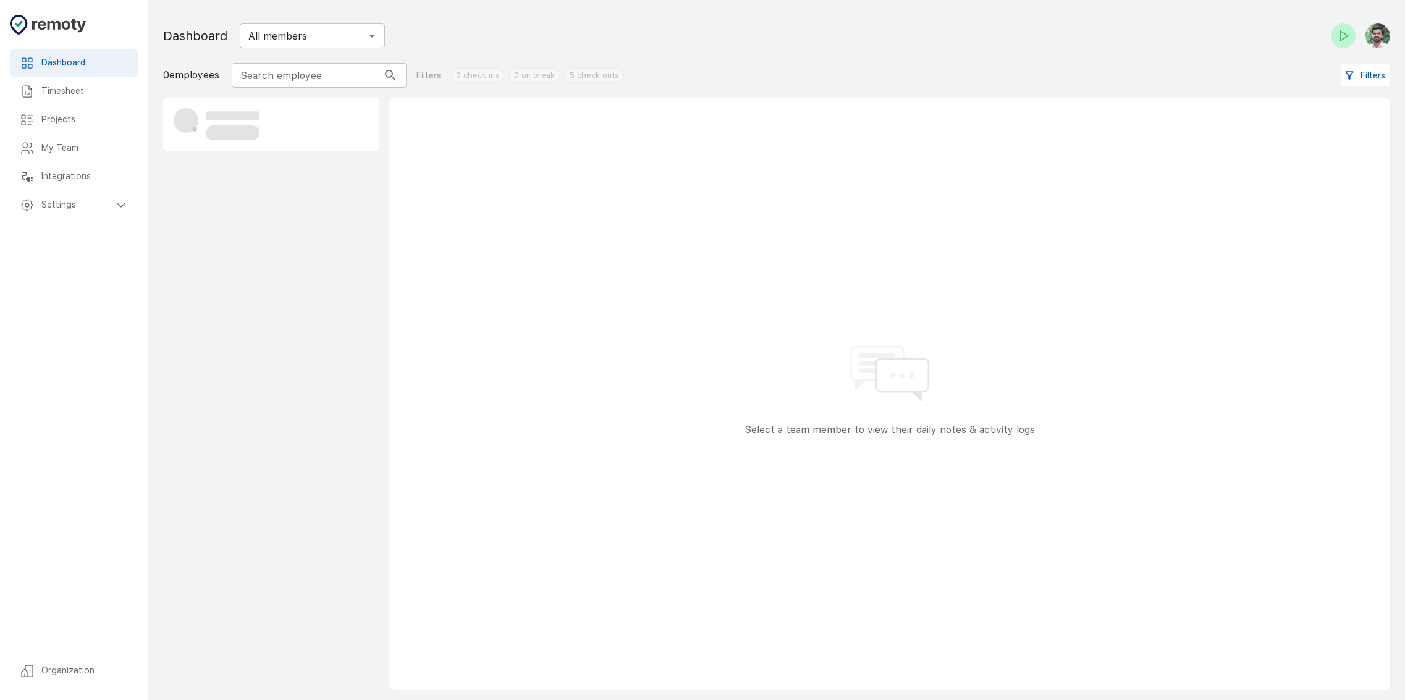
click at [65, 145] on h6 "My Team" at bounding box center [84, 149] width 87 height 14
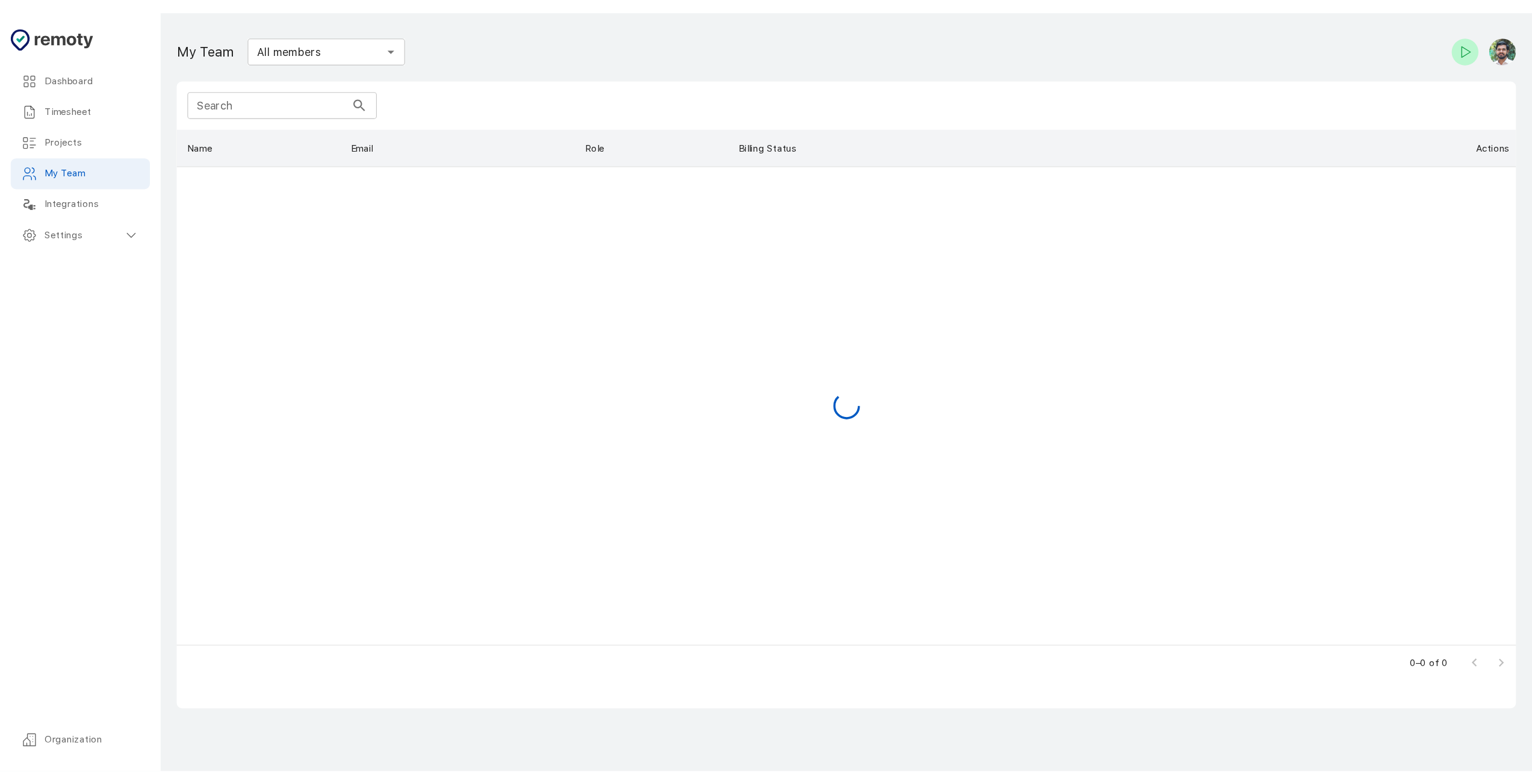
scroll to position [455, 1195]
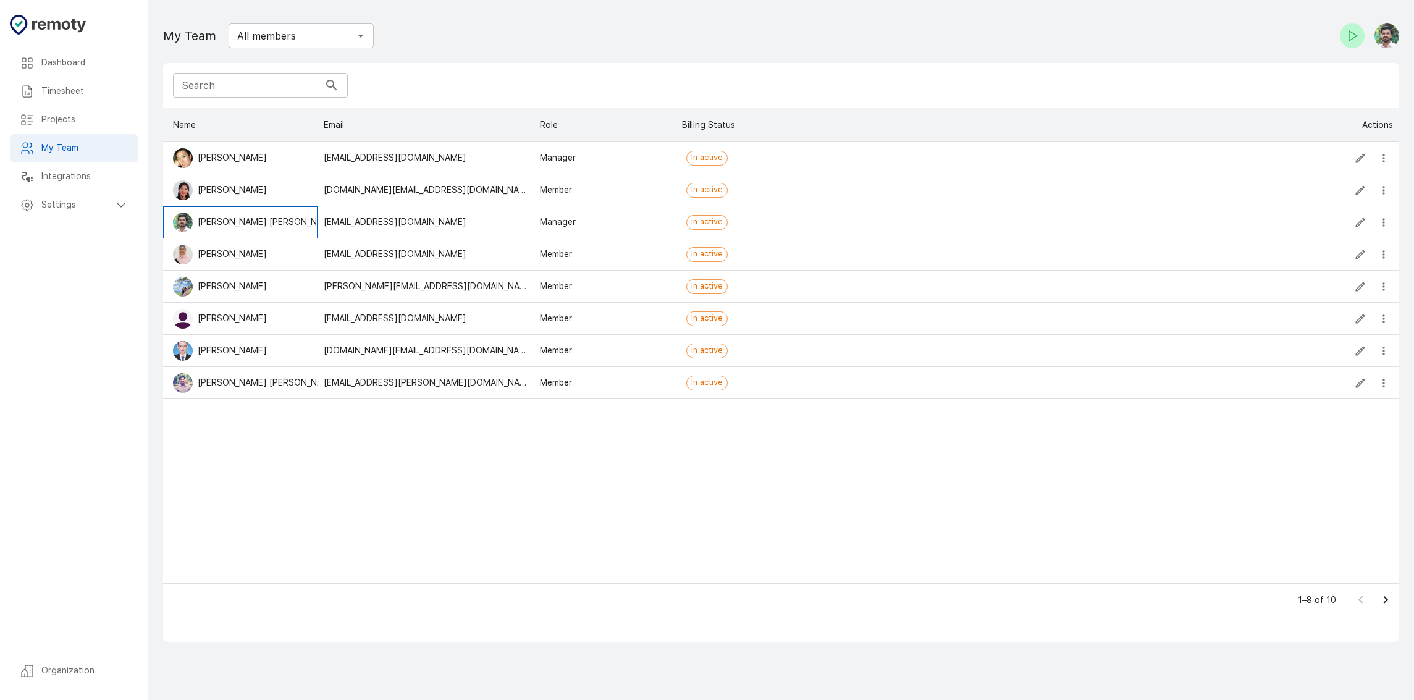
click at [219, 220] on p "[PERSON_NAME] [PERSON_NAME]" at bounding box center [268, 222] width 141 height 13
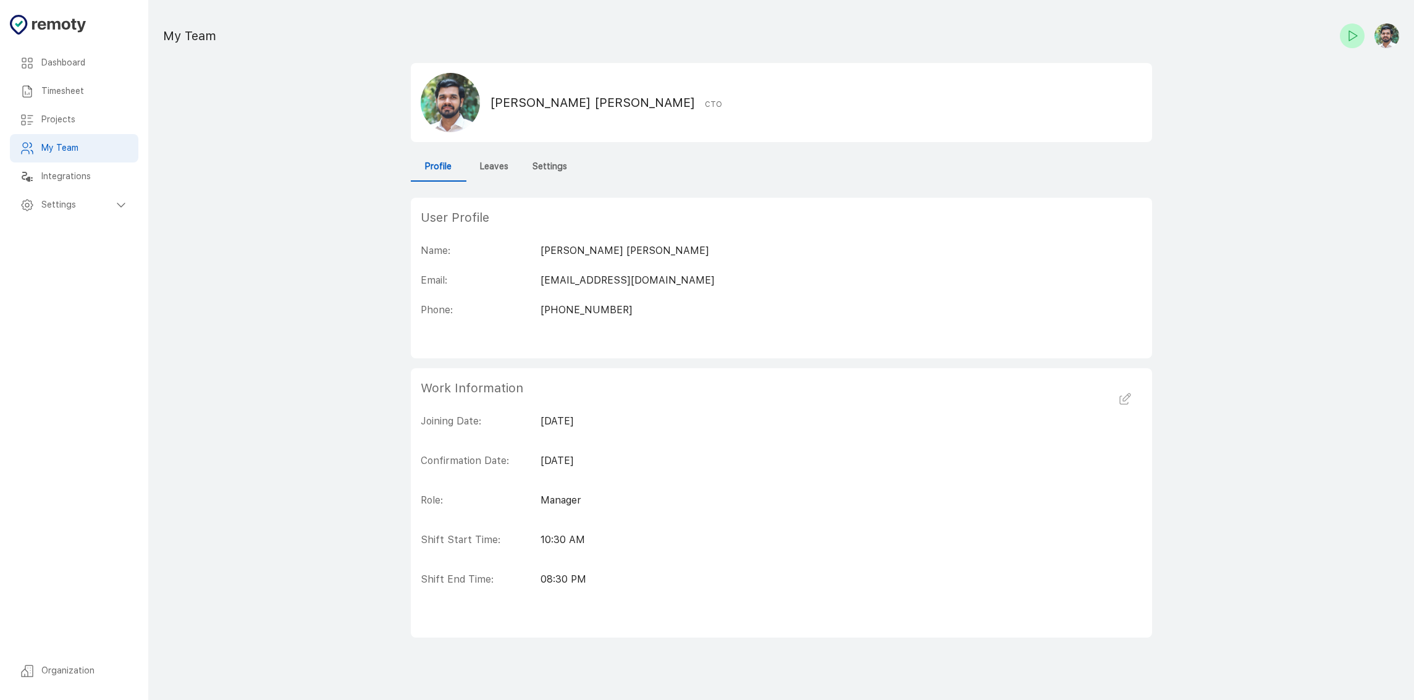
click at [462, 169] on button "Profile" at bounding box center [439, 167] width 56 height 30
click at [497, 169] on h6 "Leaves" at bounding box center [494, 167] width 28 height 14
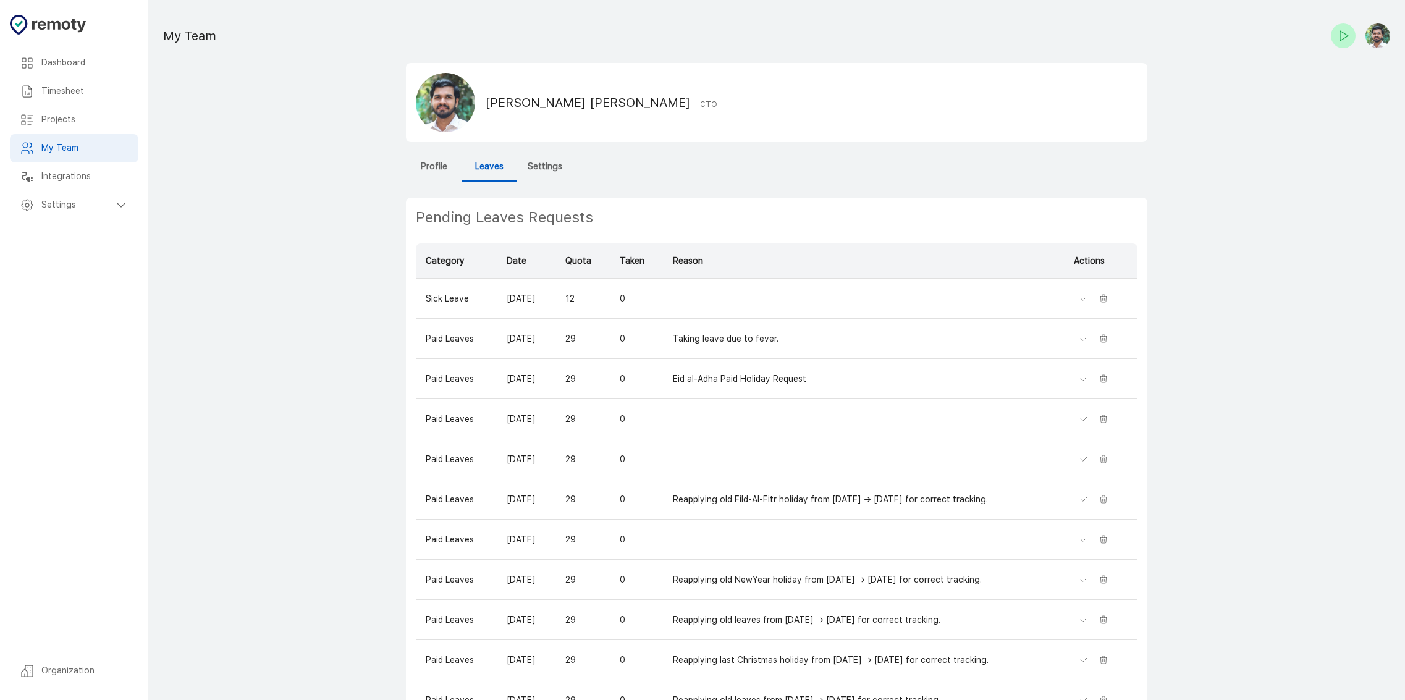
click at [1203, 457] on main "Dashboard Timesheet Projects My Team Integrations Settings Organization My Team…" at bounding box center [776, 597] width 1257 height 1194
click at [446, 162] on h6 "Profile" at bounding box center [434, 167] width 27 height 14
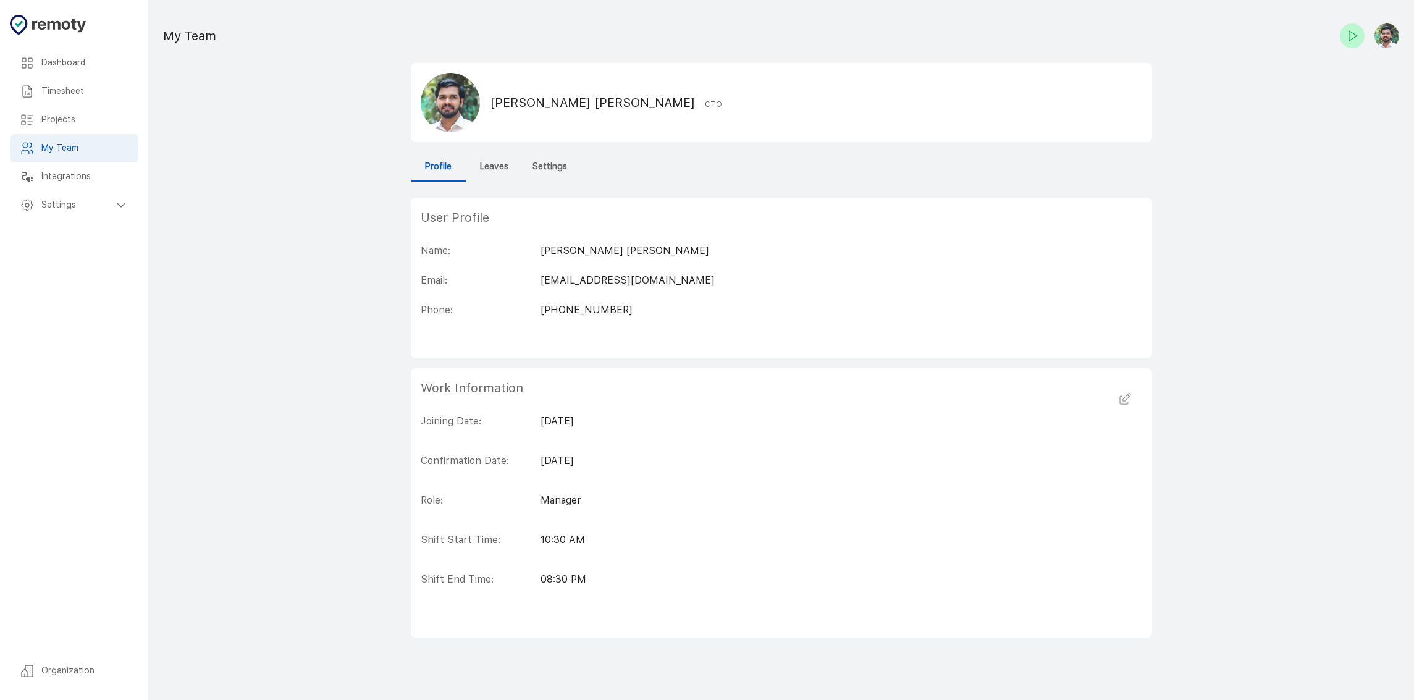
click at [480, 170] on h6 "Leaves" at bounding box center [494, 167] width 28 height 14
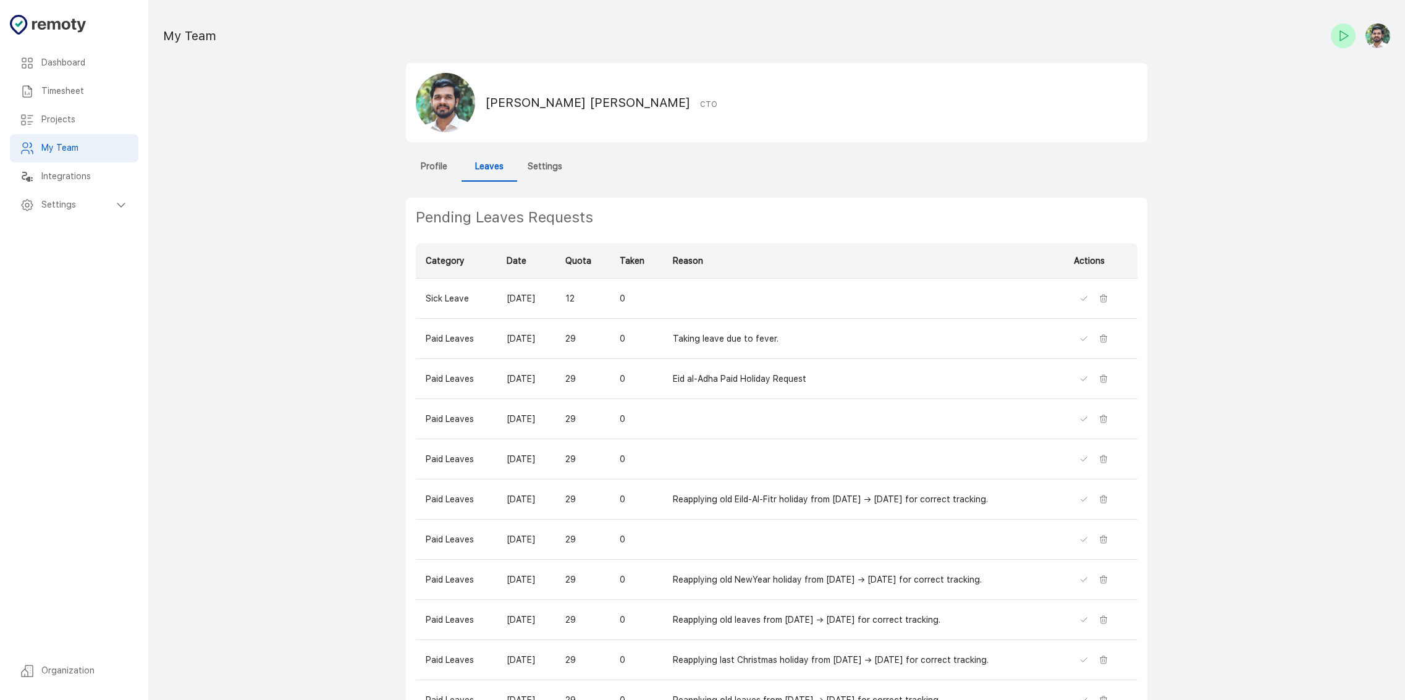
click at [545, 170] on h6 "Settings" at bounding box center [545, 167] width 35 height 14
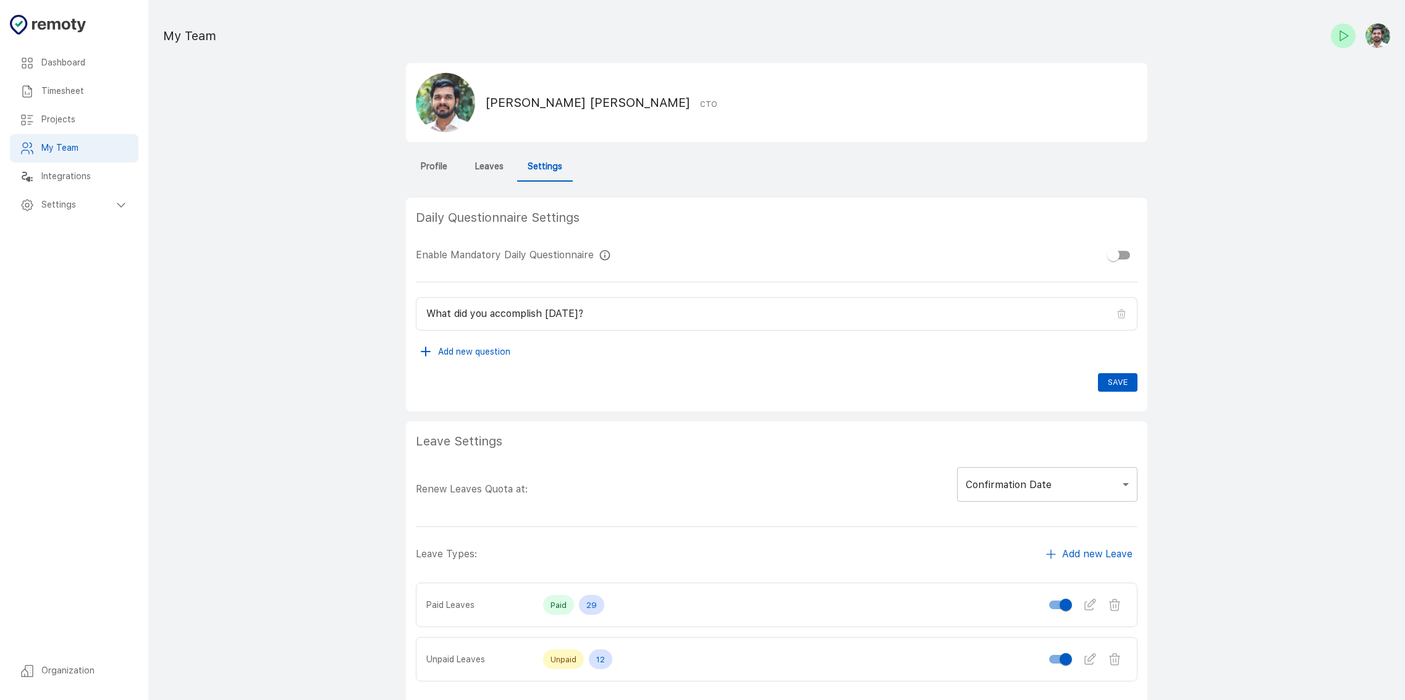
click at [503, 171] on h6 "Leaves" at bounding box center [489, 167] width 28 height 14
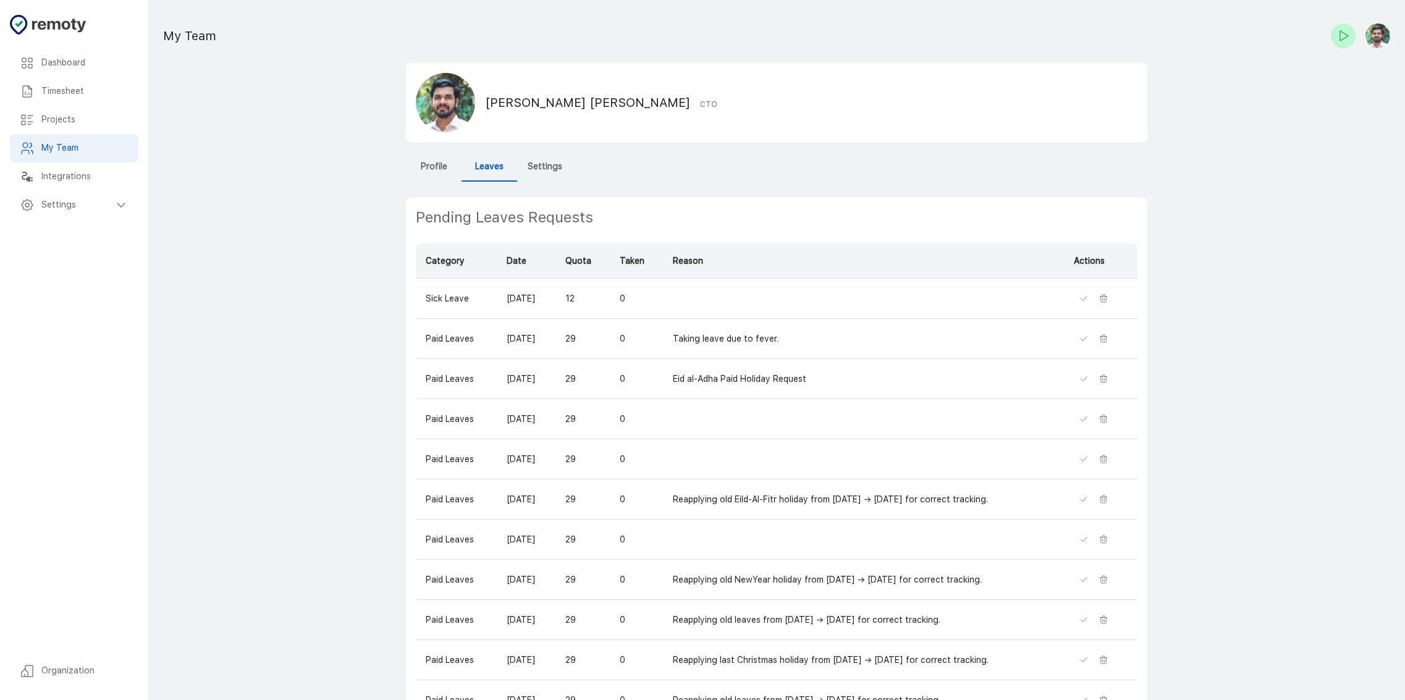
click at [46, 69] on h6 "Dashboard" at bounding box center [84, 63] width 87 height 14
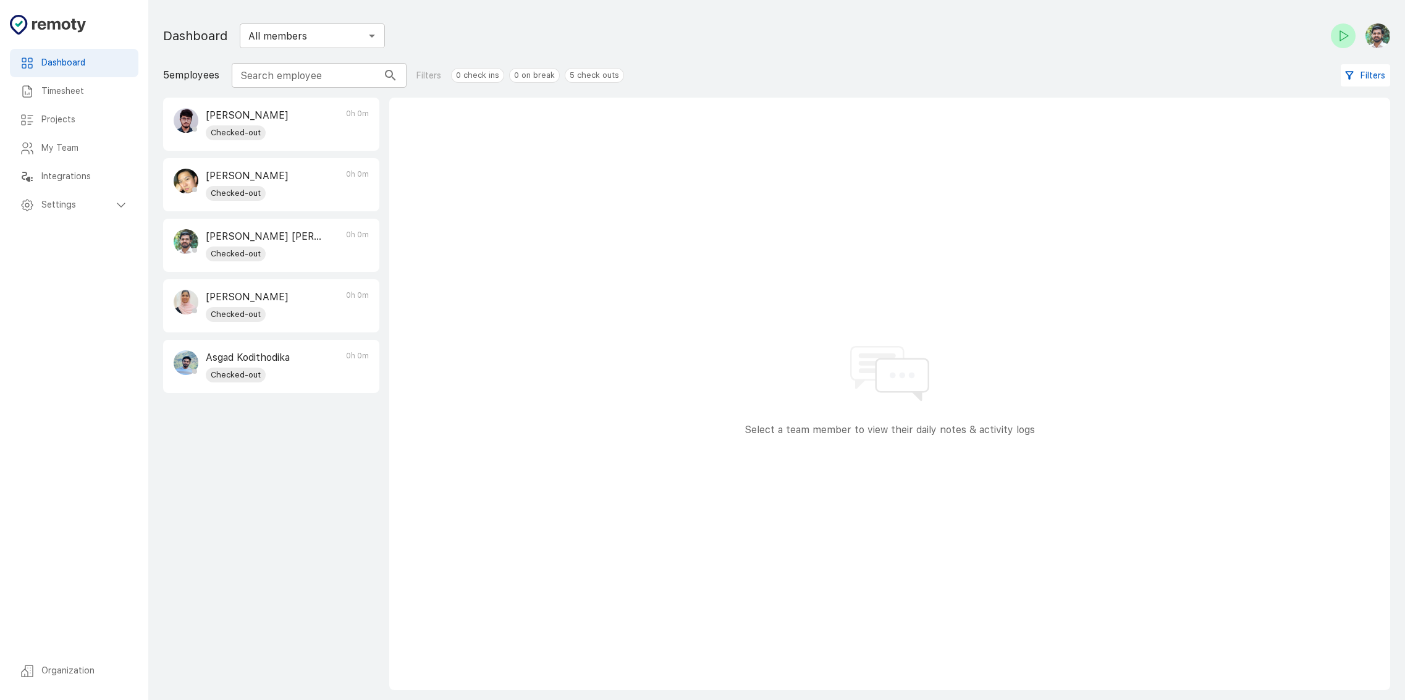
click at [322, 175] on div "[PERSON_NAME] Checked-out 0h 0m" at bounding box center [271, 185] width 215 height 52
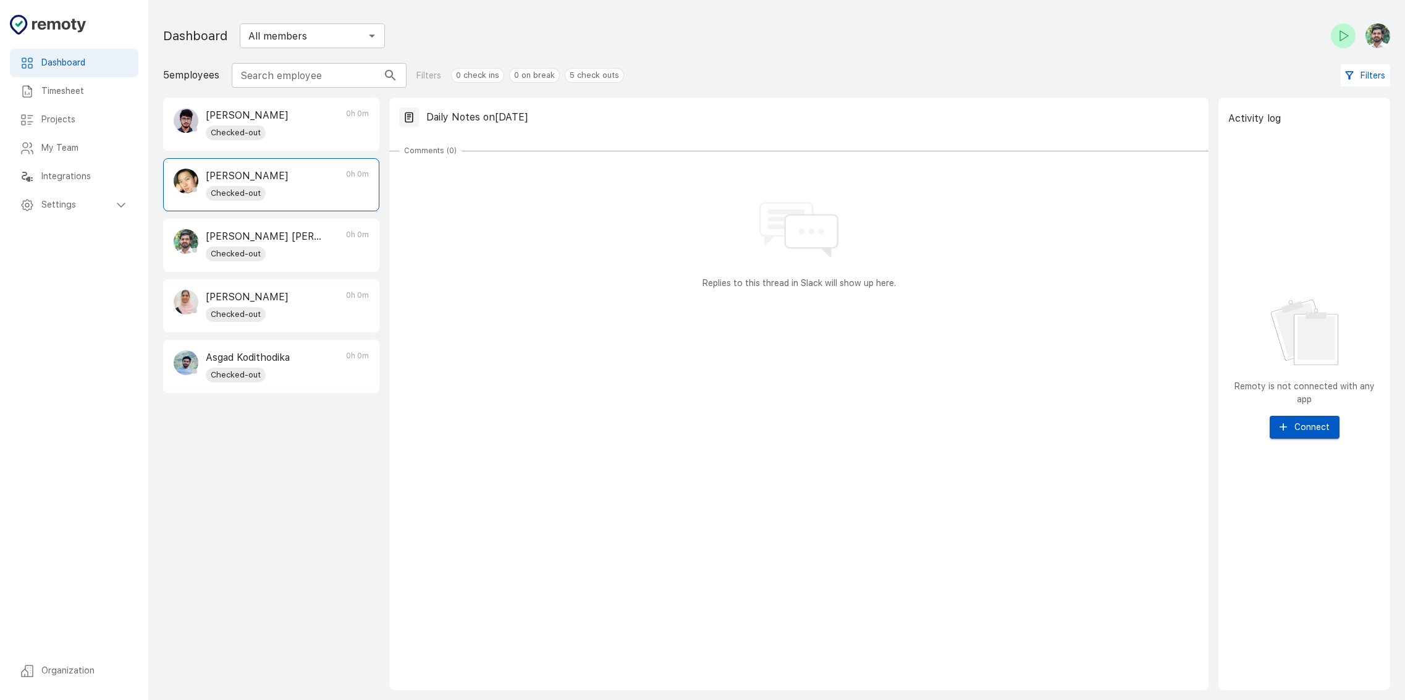
click at [298, 240] on p "[PERSON_NAME] [PERSON_NAME]" at bounding box center [264, 236] width 116 height 15
click at [324, 185] on div "[PERSON_NAME] Checked-out 0h 0m" at bounding box center [271, 185] width 215 height 52
